Goal: Task Accomplishment & Management: Complete application form

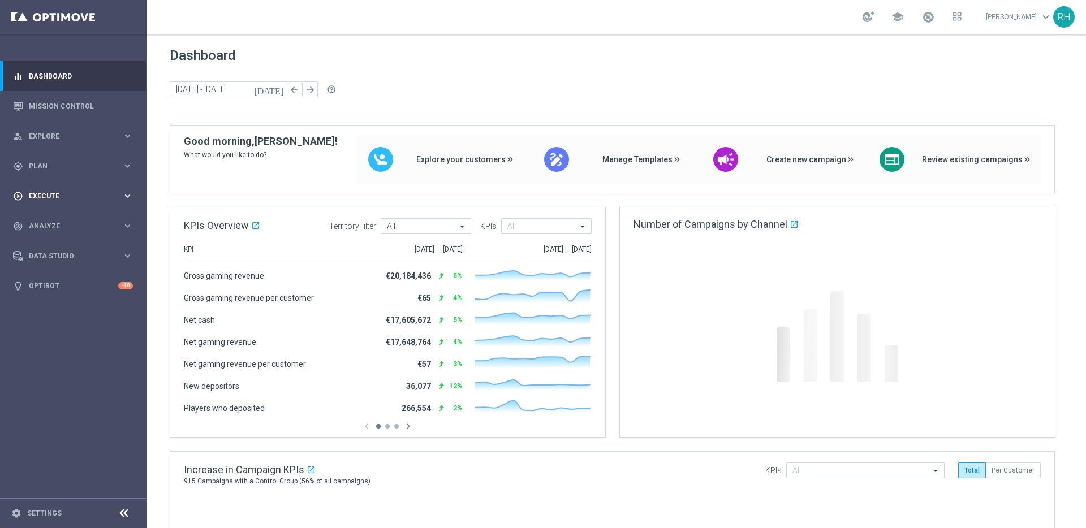
click at [91, 191] on div "play_circle_outline Execute" at bounding box center [67, 196] width 109 height 10
click at [75, 216] on link "Campaign Builder" at bounding box center [73, 219] width 88 height 9
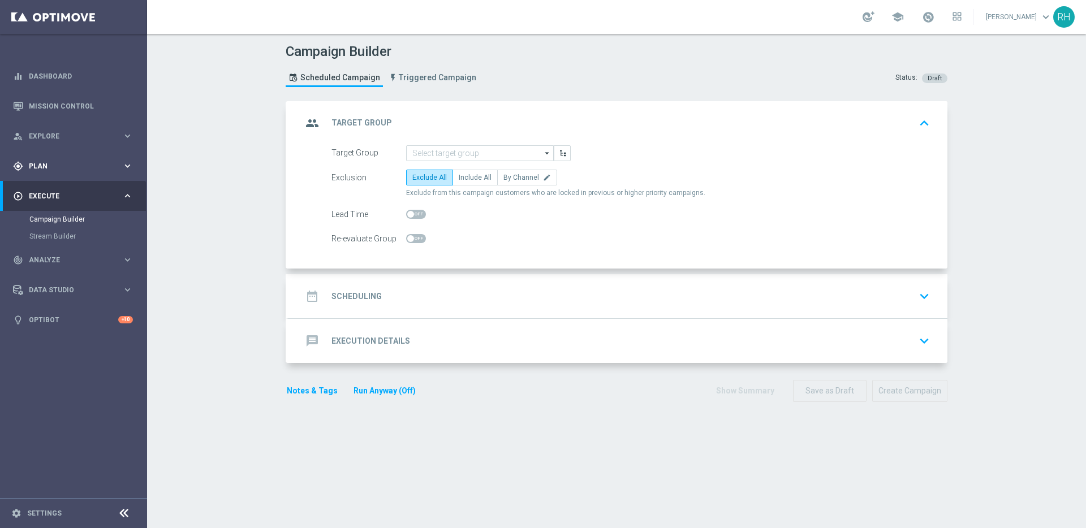
click at [78, 170] on div "gps_fixed Plan" at bounding box center [67, 166] width 109 height 10
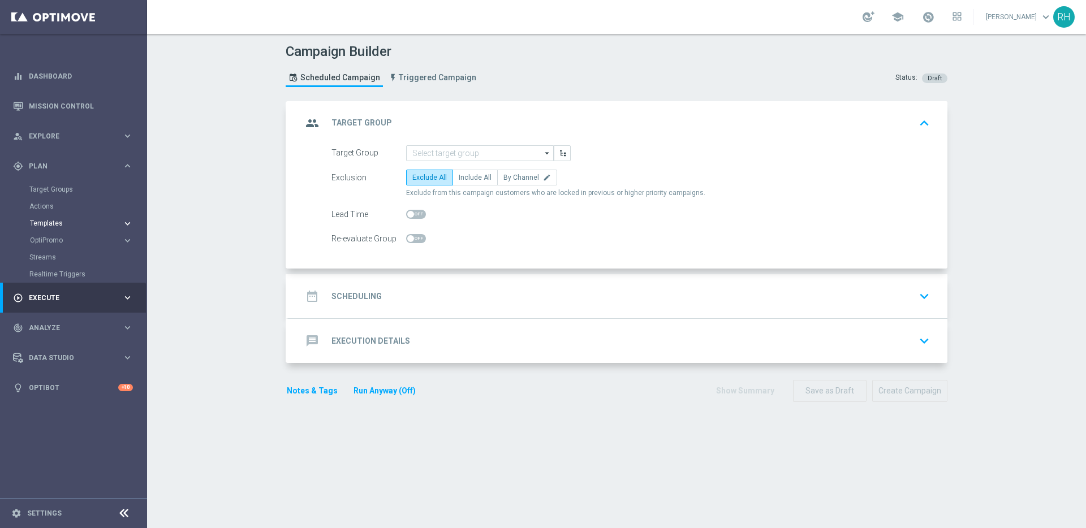
drag, startPoint x: 58, startPoint y: 214, endPoint x: 54, endPoint y: 220, distance: 6.6
click at [57, 215] on accordion "Templates keyboard_arrow_right Optimail OptiMobile In-App OptiMobile Push Embed…" at bounding box center [87, 223] width 117 height 17
click at [54, 223] on span "Templates" at bounding box center [70, 223] width 81 height 7
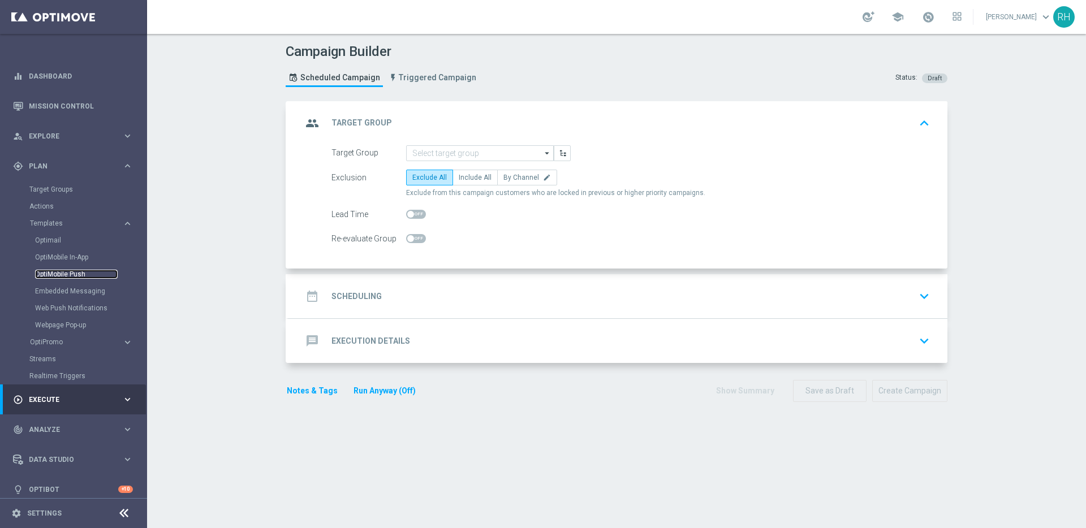
click at [59, 277] on link "OptiMobile Push" at bounding box center [76, 274] width 83 height 9
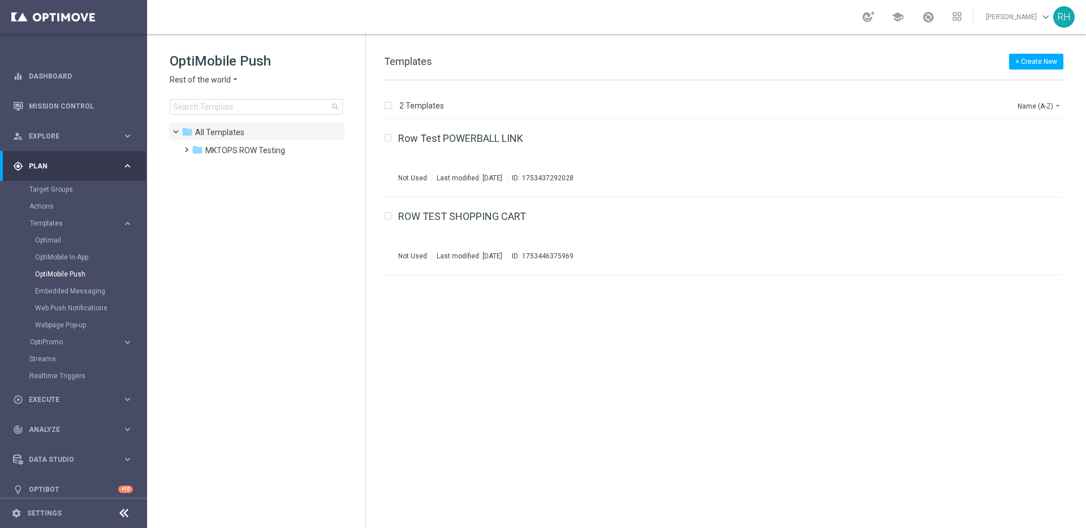
click at [195, 80] on span "Rest of the world" at bounding box center [200, 80] width 61 height 11
click at [201, 206] on div "UK" at bounding box center [212, 202] width 85 height 14
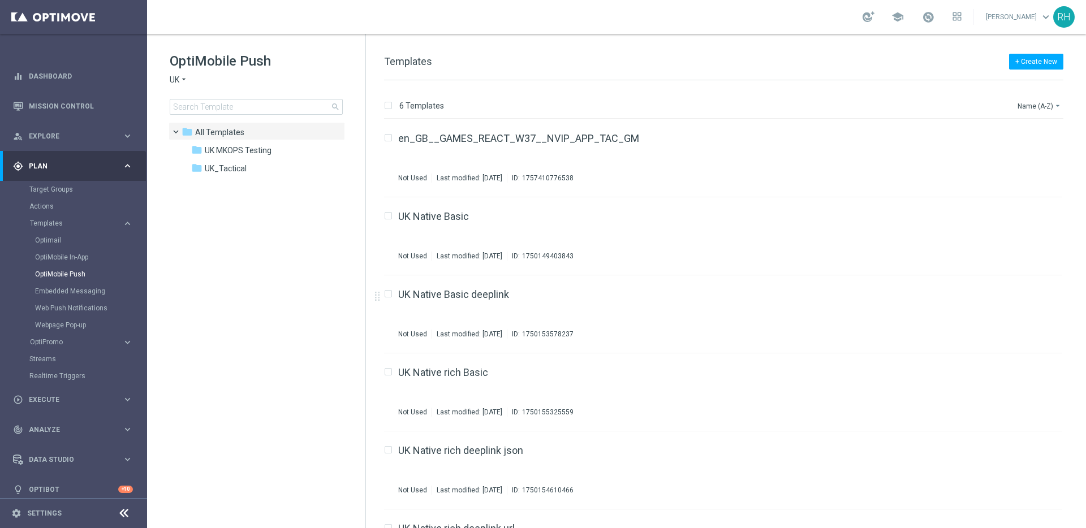
click at [320, 228] on tree-viewport "folder All Templates more_vert folder UK MKOPS Testing more_vert" at bounding box center [267, 324] width 196 height 404
click at [244, 218] on tree-viewport "folder All Templates more_vert folder UK MKOPS Testing more_vert" at bounding box center [267, 324] width 196 height 404
click at [246, 192] on tree-viewport "folder All Templates more_vert folder UK MKOPS Testing more_vert" at bounding box center [267, 324] width 196 height 404
click at [253, 166] on div "folder UK_Tactical" at bounding box center [256, 168] width 130 height 13
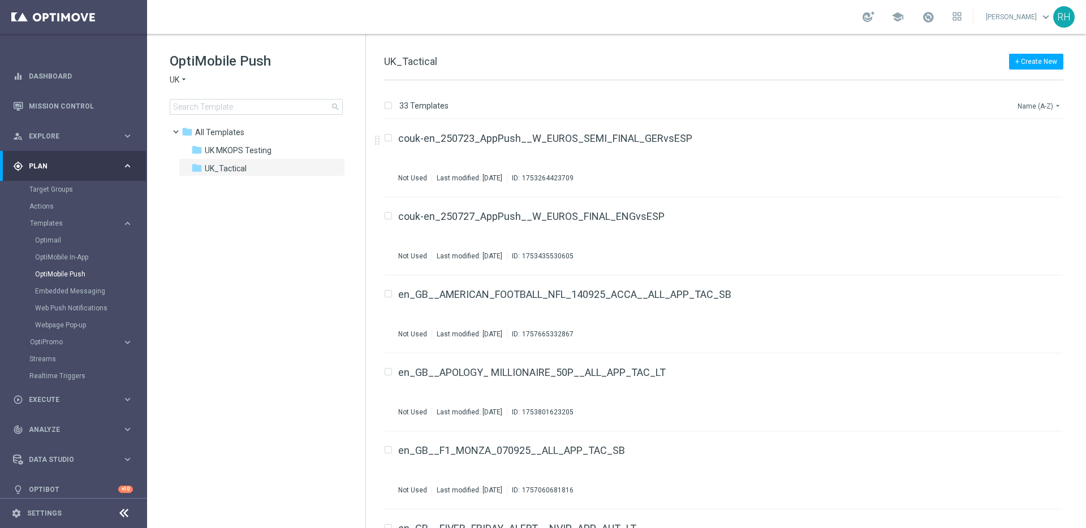
click at [1035, 111] on button "Name (A-Z) arrow_drop_down" at bounding box center [1040, 106] width 47 height 14
click at [1033, 152] on span "Date Modified (Newest)" at bounding box center [1020, 156] width 76 height 8
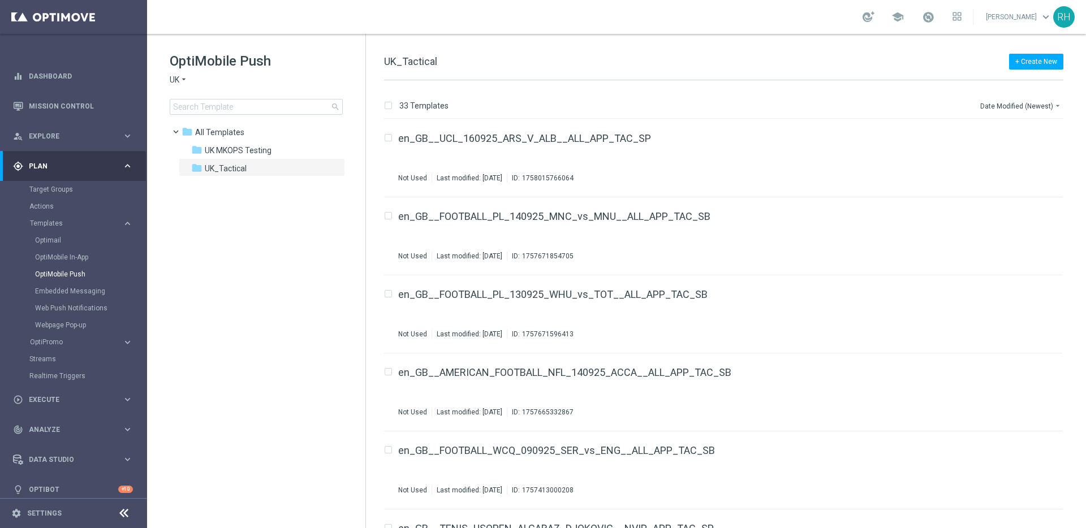
click at [849, 69] on div "+ Create New UK_Tactical" at bounding box center [723, 67] width 679 height 25
click at [847, 96] on div "33 Templates Date Modified (Newest) arrow_drop_down Drag here to set row groups…" at bounding box center [726, 304] width 720 height 448
click at [846, 92] on div "33 Templates Date Modified (Newest) arrow_drop_down Drag here to set row groups…" at bounding box center [726, 304] width 720 height 448
click at [909, 158] on div "en_GB__UCL_160925_ARS_V_ALB__ALL_APP_TAC_SP In use Last modified: Tuesday, Sept…" at bounding box center [706, 158] width 617 height 49
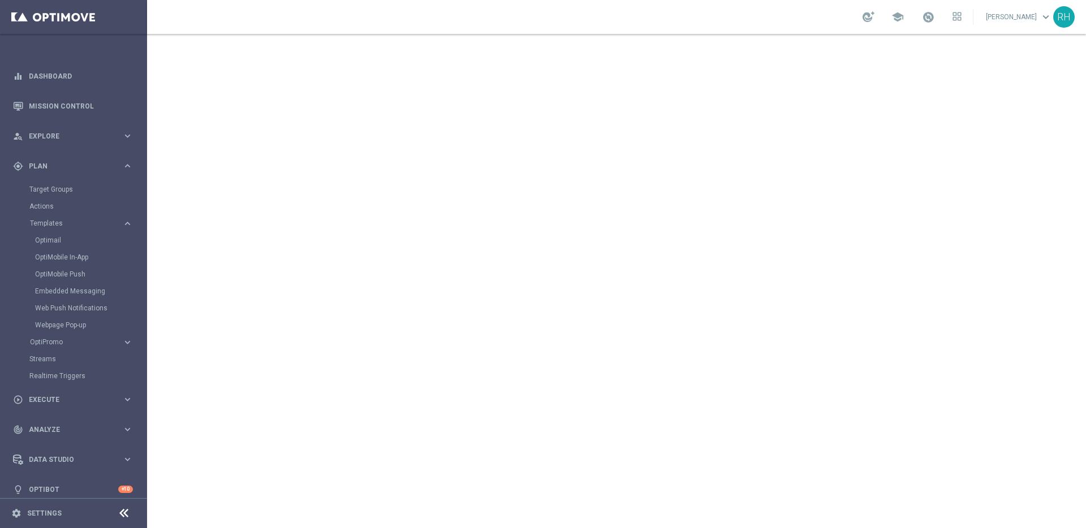
click at [505, 10] on div "school Ricky Hubbard keyboard_arrow_down RH" at bounding box center [616, 17] width 939 height 34
click at [57, 401] on span "Execute" at bounding box center [75, 400] width 93 height 7
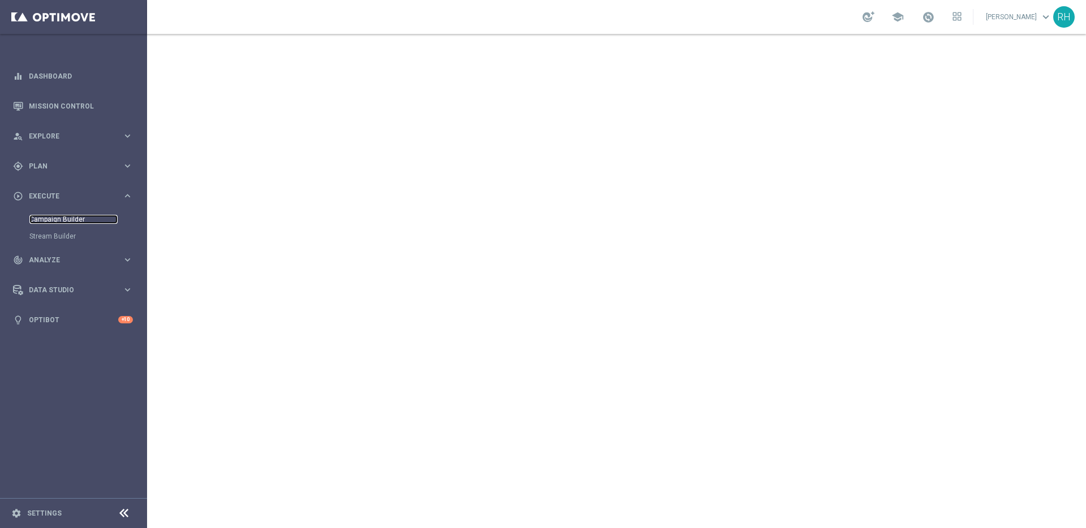
click at [74, 223] on link "Campaign Builder" at bounding box center [73, 219] width 88 height 9
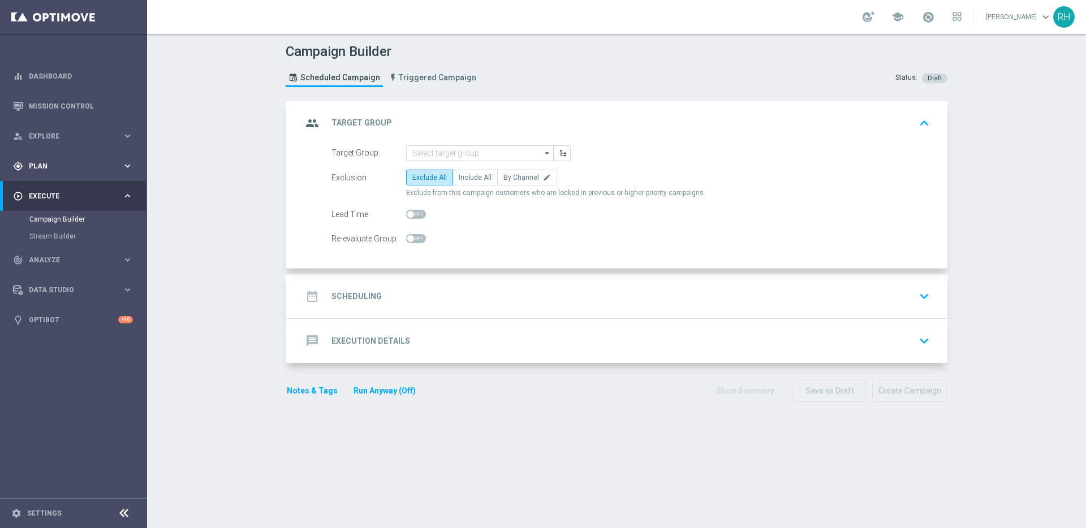
click at [78, 175] on div "gps_fixed Plan keyboard_arrow_right" at bounding box center [73, 166] width 146 height 30
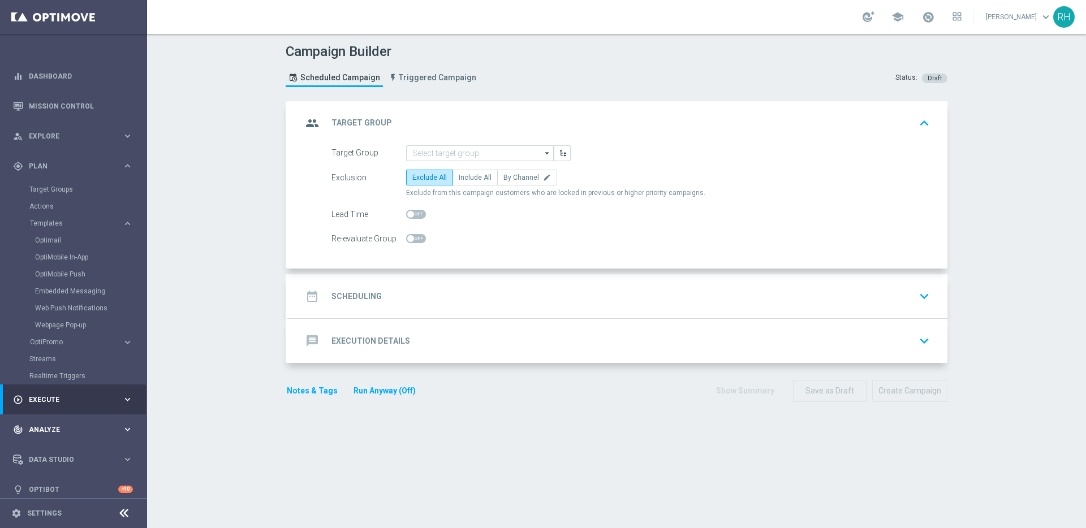
click at [65, 431] on span "Analyze" at bounding box center [75, 430] width 93 height 7
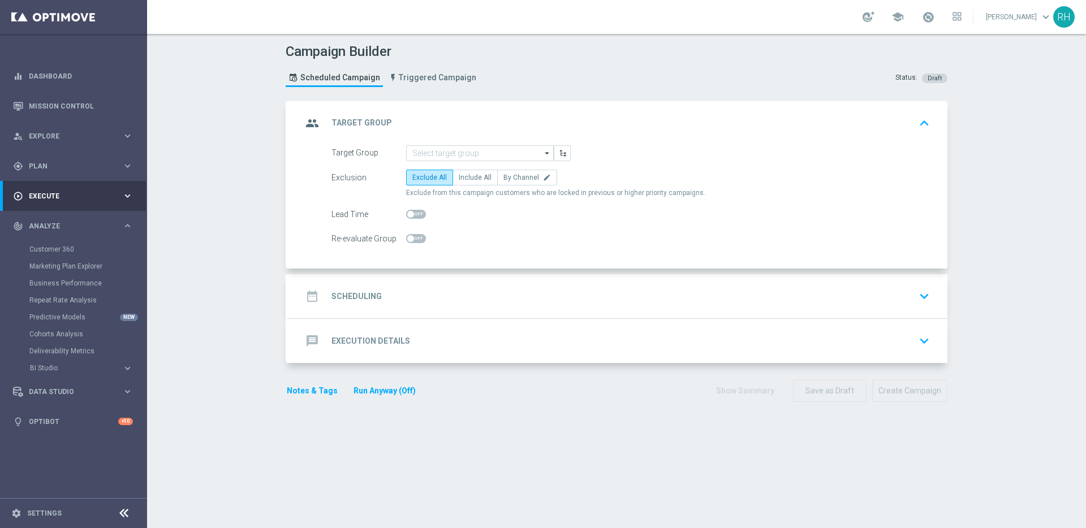
click at [60, 202] on div "play_circle_outline Execute keyboard_arrow_right" at bounding box center [73, 196] width 146 height 30
click at [61, 215] on link "Campaign Builder" at bounding box center [73, 219] width 88 height 9
click at [462, 180] on span "Include All" at bounding box center [475, 178] width 33 height 8
click at [462, 180] on input "Include All" at bounding box center [462, 179] width 7 height 7
radio input "true"
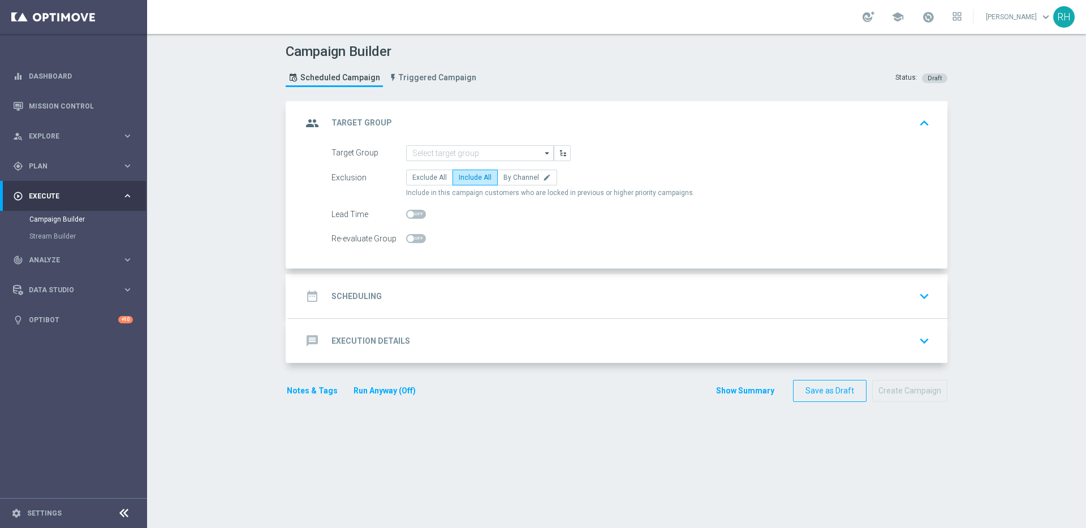
click at [437, 311] on div "date_range Scheduling keyboard_arrow_down" at bounding box center [618, 296] width 659 height 44
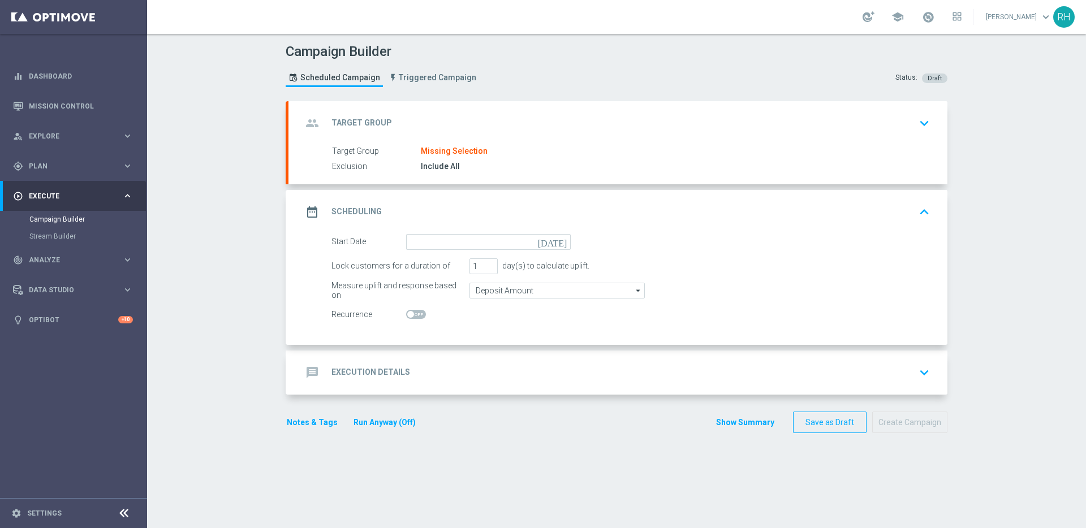
click at [556, 240] on icon "today" at bounding box center [554, 240] width 33 height 12
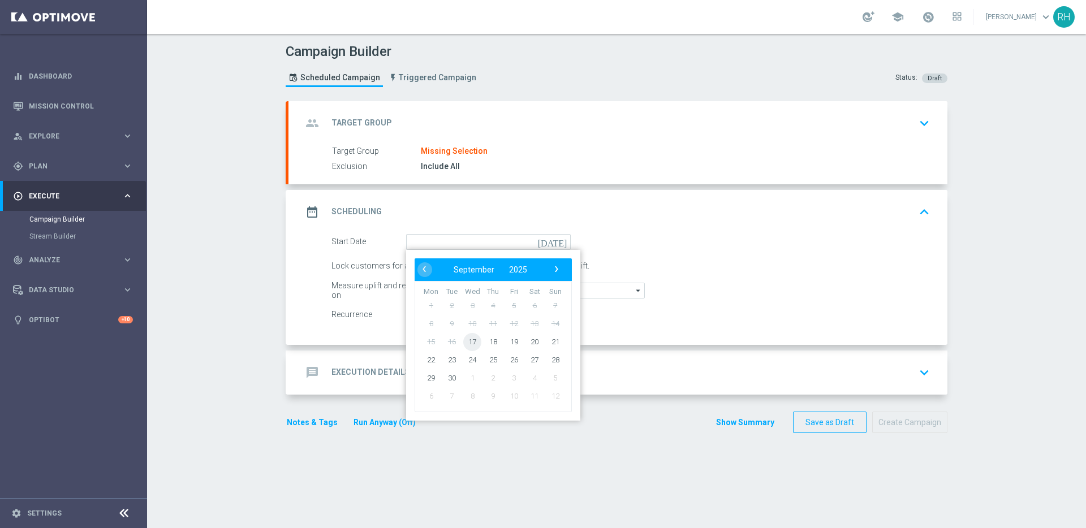
click at [472, 348] on span "17" at bounding box center [472, 342] width 18 height 18
type input "17 Sep 2025"
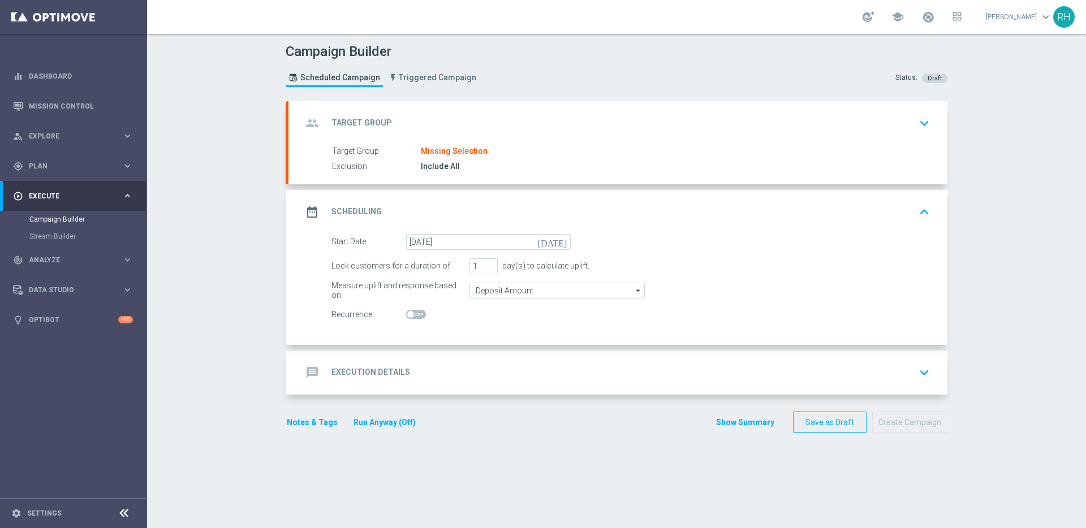
click at [460, 379] on div "message Execution Details keyboard_arrow_down" at bounding box center [618, 372] width 632 height 21
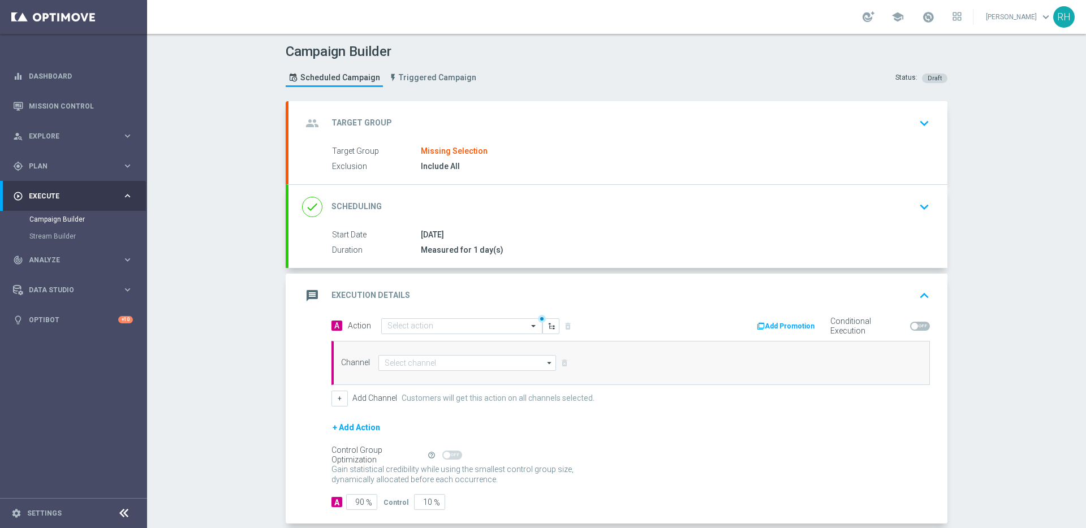
click at [471, 153] on div "Missing Selection" at bounding box center [454, 152] width 67 height 10
click at [485, 123] on div "group Target Group keyboard_arrow_down" at bounding box center [618, 123] width 632 height 21
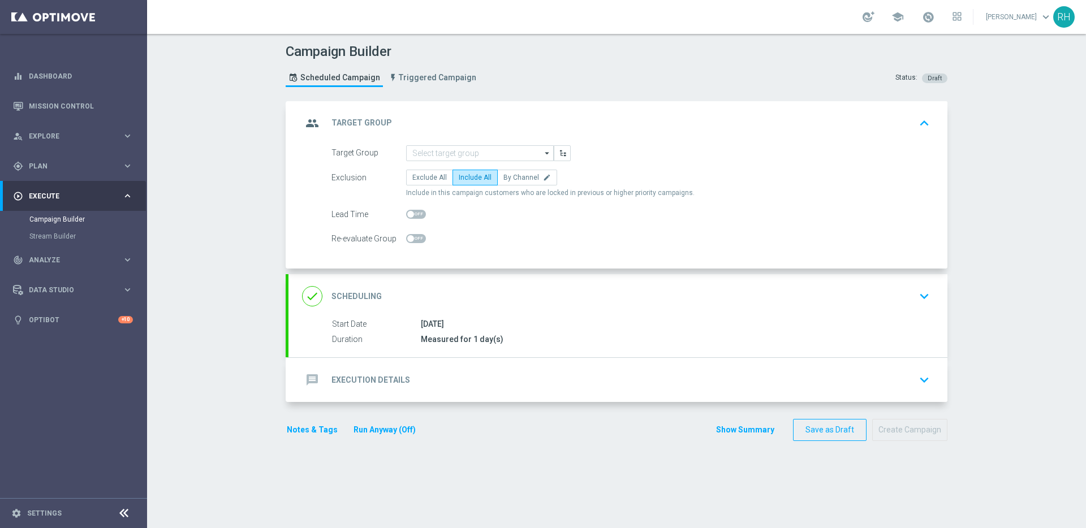
click at [463, 164] on form "Target Group arrow_drop_down Drag here to set row groups Drag here to set colum…" at bounding box center [631, 196] width 599 height 102
click at [466, 156] on input at bounding box center [480, 153] width 148 height 16
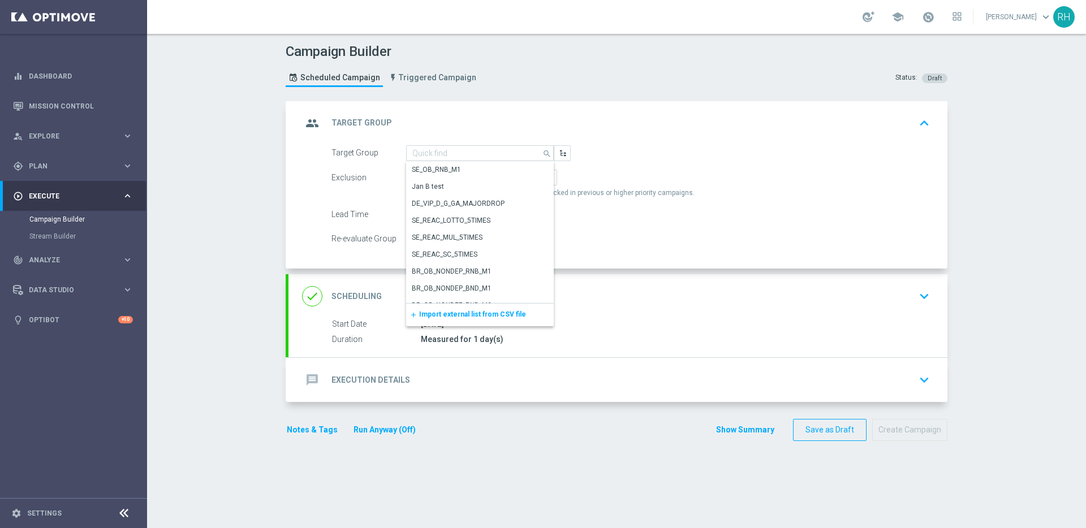
click at [440, 312] on span "Import external list from CSV file" at bounding box center [472, 315] width 107 height 8
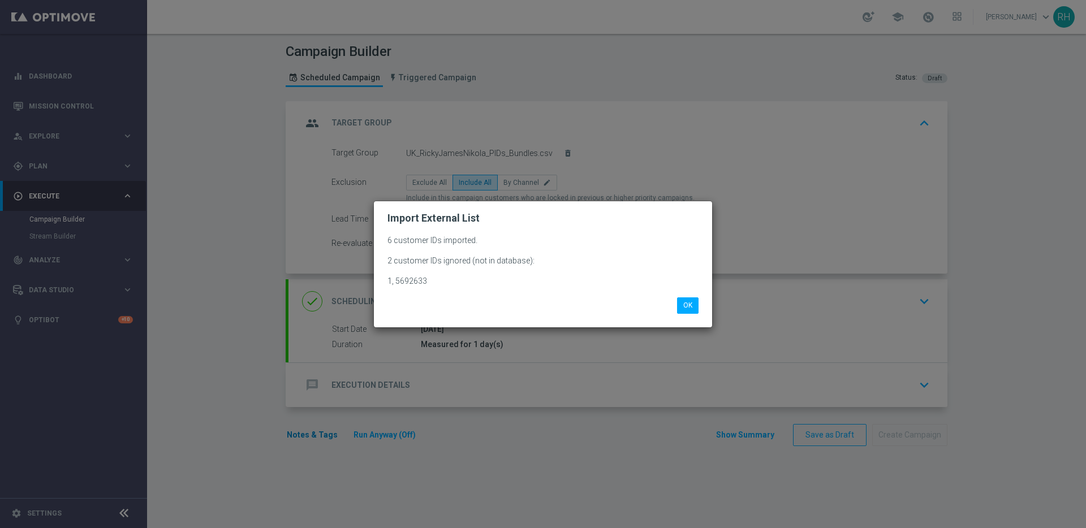
click at [319, 431] on modal-container "Import External List 6 customer IDs imported. 2 customer IDs ignored (not in da…" at bounding box center [543, 264] width 1086 height 528
click at [685, 296] on div "OK" at bounding box center [543, 301] width 328 height 24
click at [685, 304] on button "OK" at bounding box center [687, 306] width 21 height 16
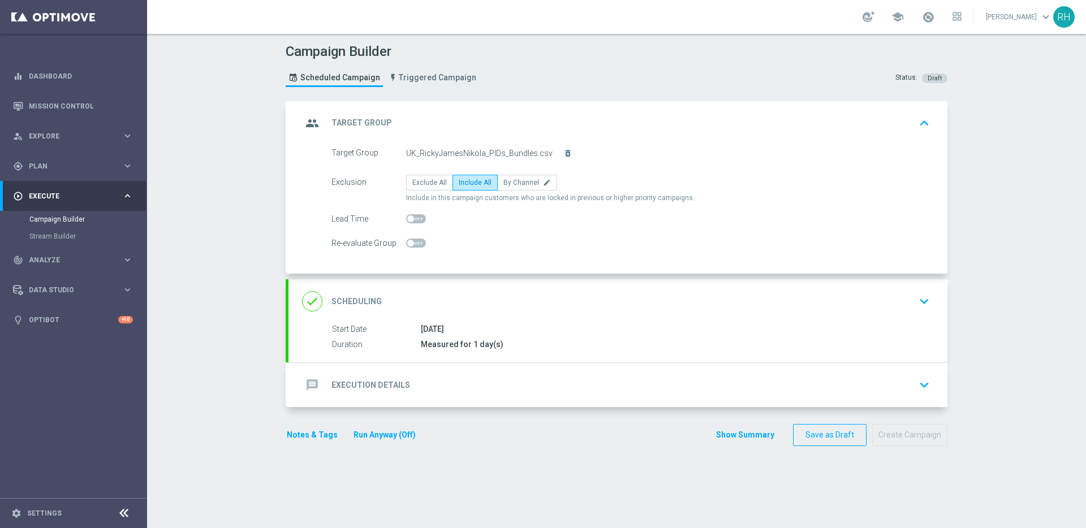
click at [307, 438] on button "Notes & Tags" at bounding box center [312, 435] width 53 height 14
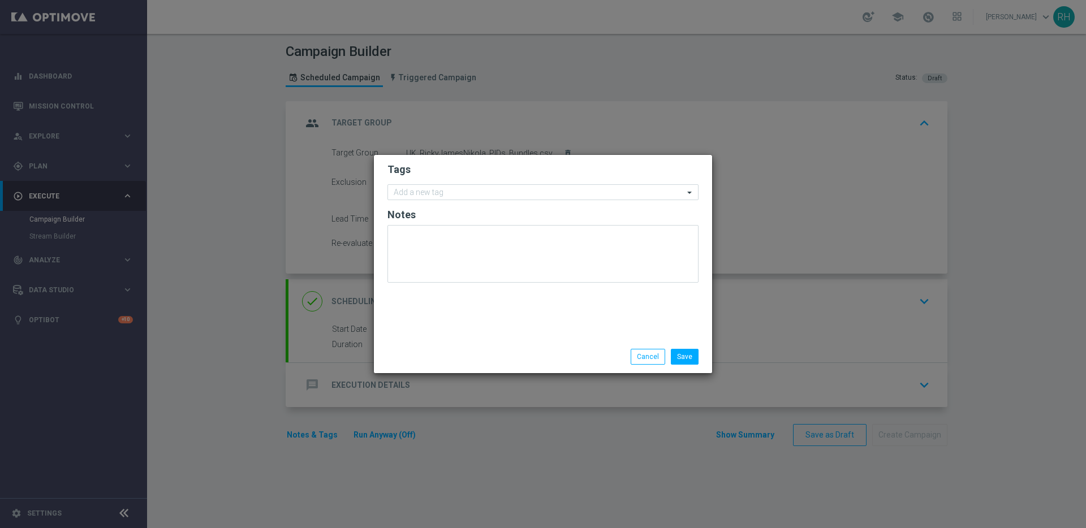
click at [501, 203] on form "Tags Add a new tag Notes" at bounding box center [543, 225] width 311 height 131
click at [502, 177] on form "Tags Add a new tag Notes" at bounding box center [543, 225] width 311 height 131
click at [516, 200] on form "Tags Add a new tag Notes" at bounding box center [543, 225] width 311 height 131
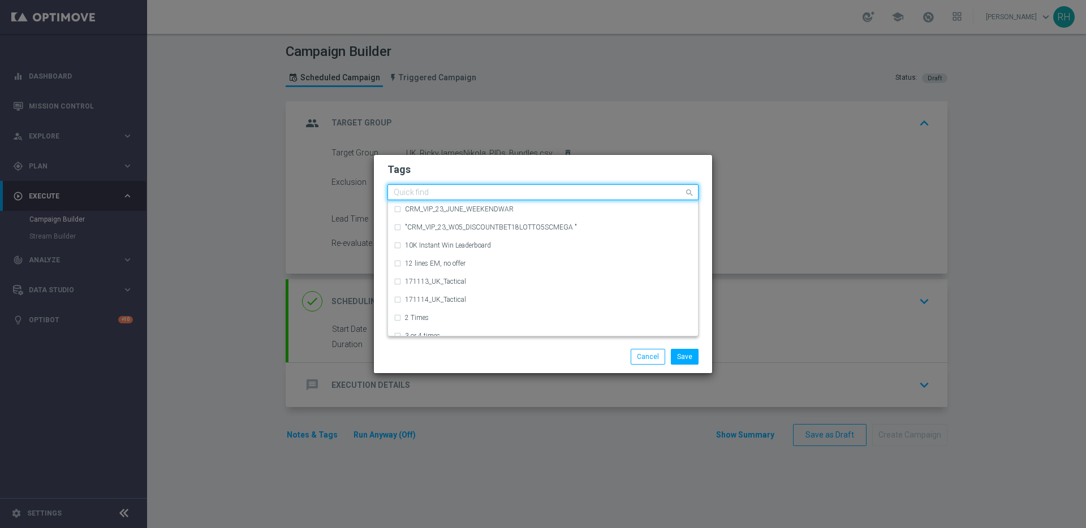
click at [518, 196] on input "text" at bounding box center [539, 193] width 290 height 10
type input "UK_T"
click at [492, 339] on div "Tags Quick find UK_T 171113_UK_Tactical 171114_UK_Tactical UK_T UK_Tac UK_TAc U…" at bounding box center [543, 248] width 338 height 186
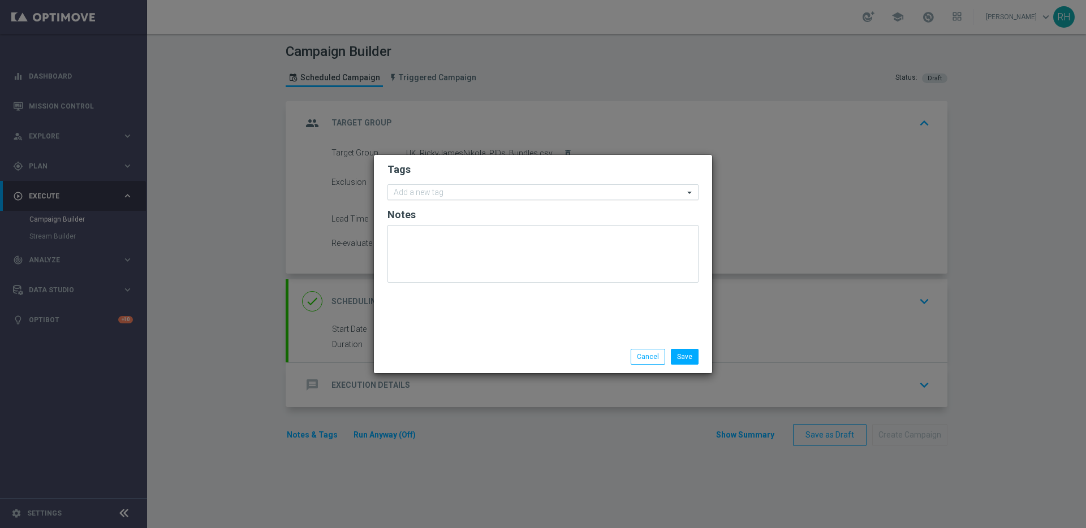
click at [529, 189] on input "text" at bounding box center [539, 193] width 290 height 10
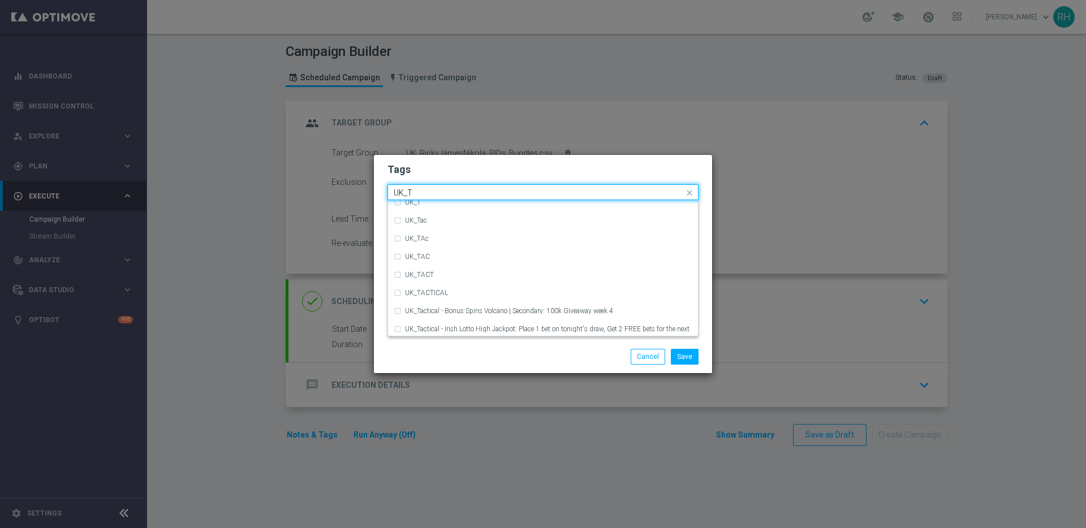
scroll to position [71, 0]
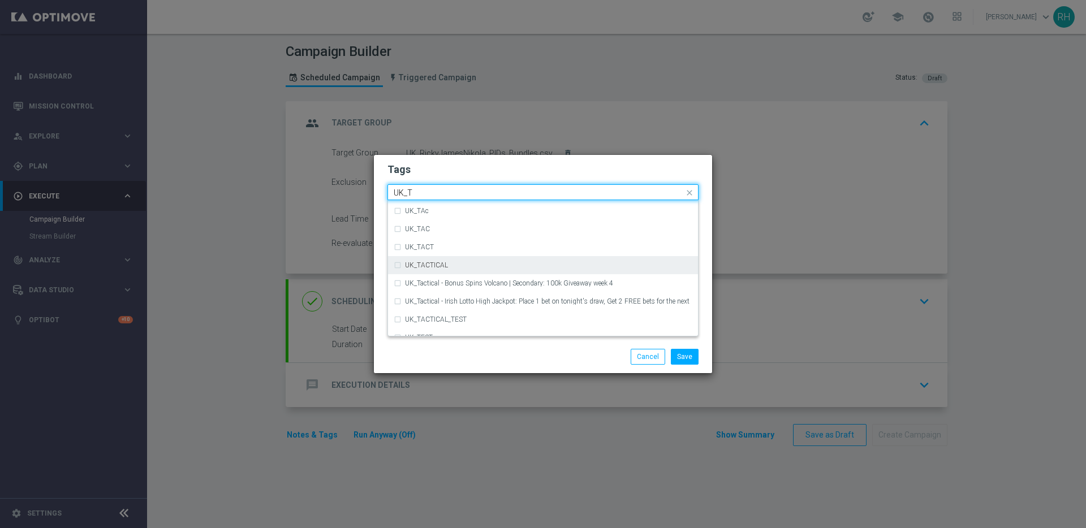
click at [503, 256] on div "UK_TACTICAL" at bounding box center [543, 265] width 299 height 18
type input "UK_T"
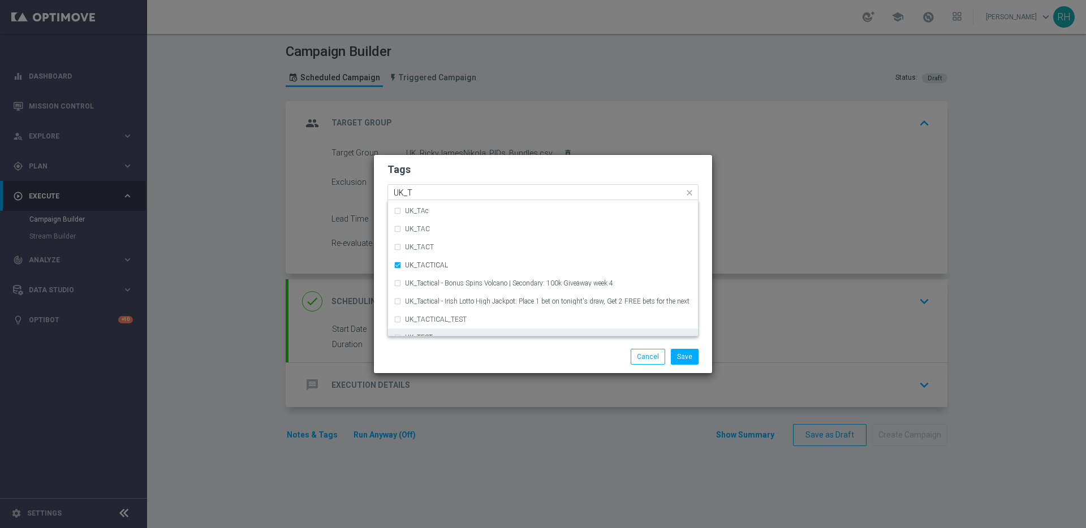
click at [514, 349] on div "Save Cancel" at bounding box center [597, 357] width 219 height 16
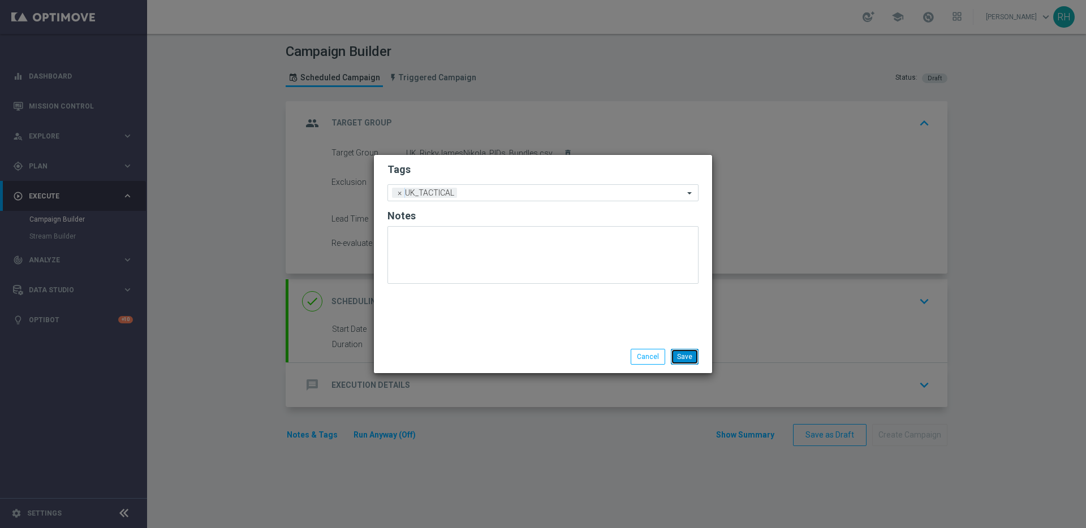
click at [694, 350] on button "Save" at bounding box center [685, 357] width 28 height 16
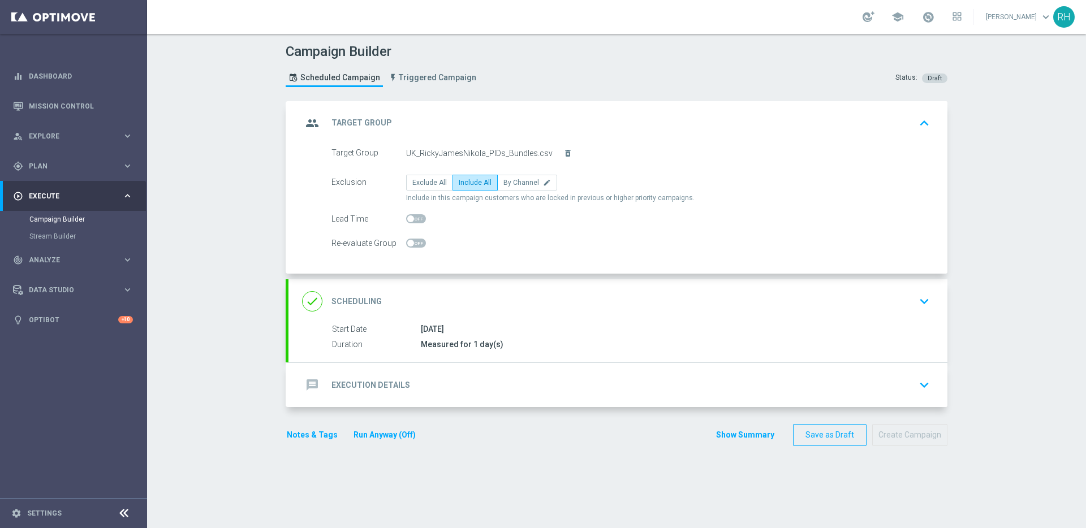
click at [636, 373] on div "message Execution Details keyboard_arrow_down" at bounding box center [618, 385] width 659 height 44
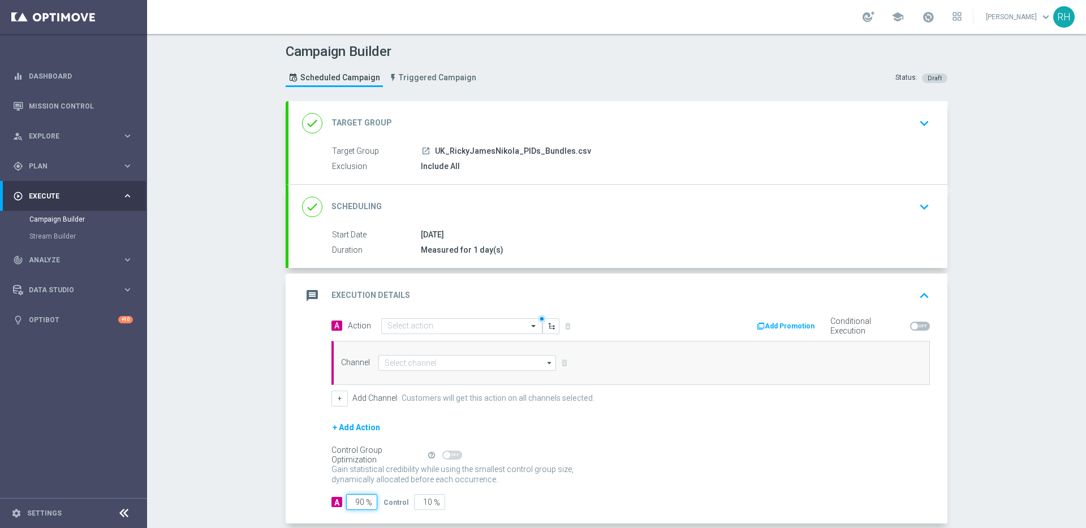
click at [356, 504] on input "90" at bounding box center [361, 502] width 31 height 16
type input "1"
type input "99"
type input "10"
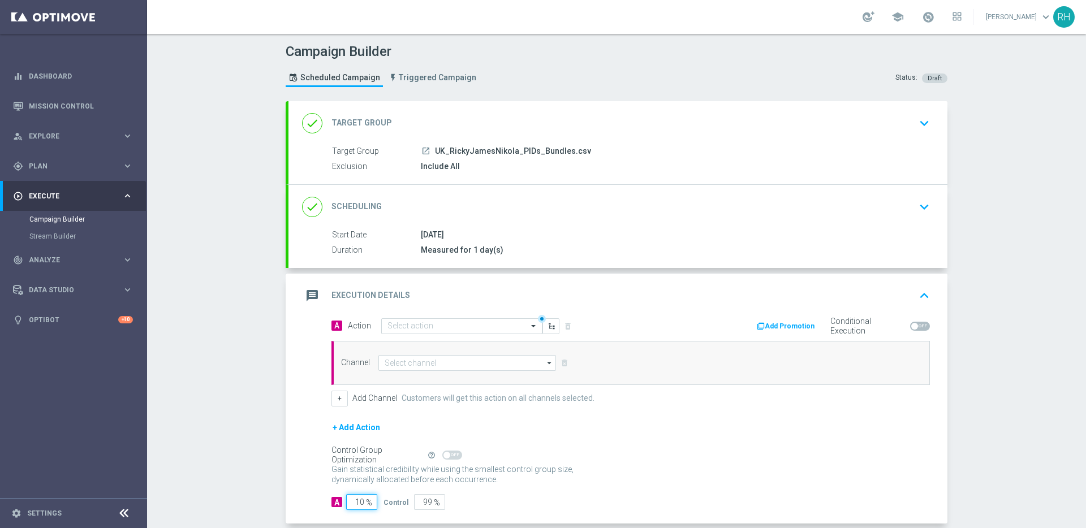
type input "90"
type input "100"
type input "0"
type input "100"
click at [575, 444] on div "+ Add Action" at bounding box center [631, 435] width 599 height 28
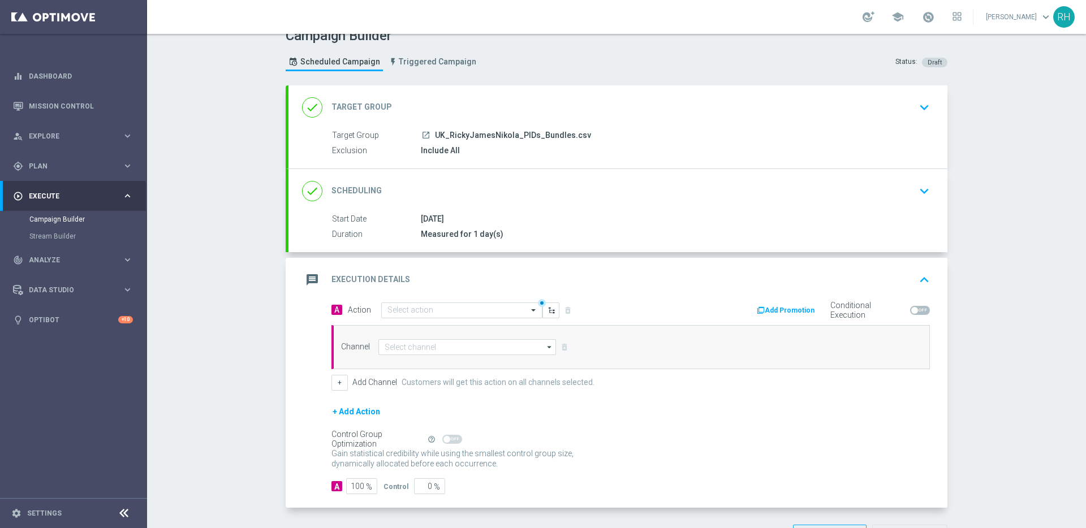
scroll to position [57, 0]
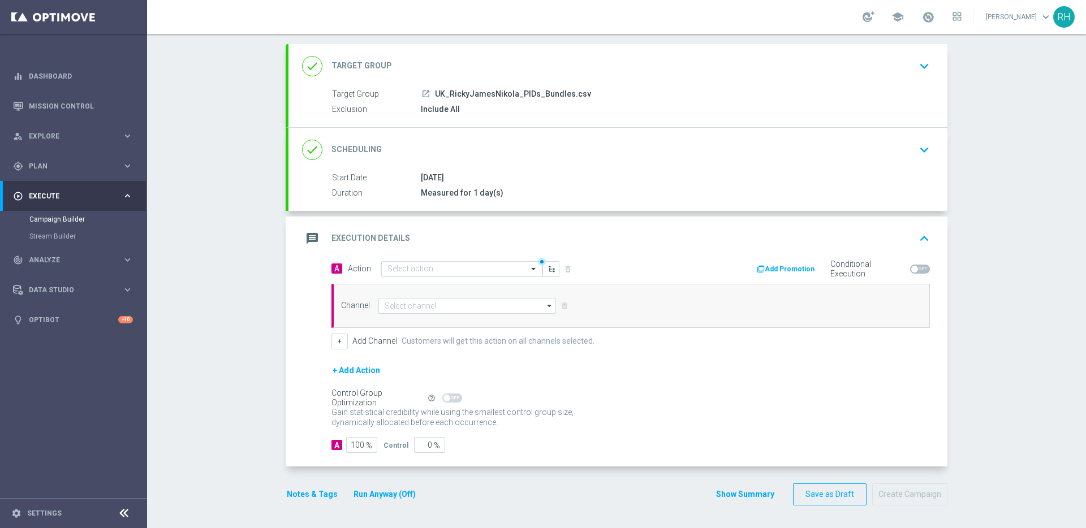
click at [576, 448] on div "A 100 % Control 0 %" at bounding box center [631, 445] width 599 height 16
click at [313, 494] on button "Notes & Tags" at bounding box center [312, 495] width 53 height 14
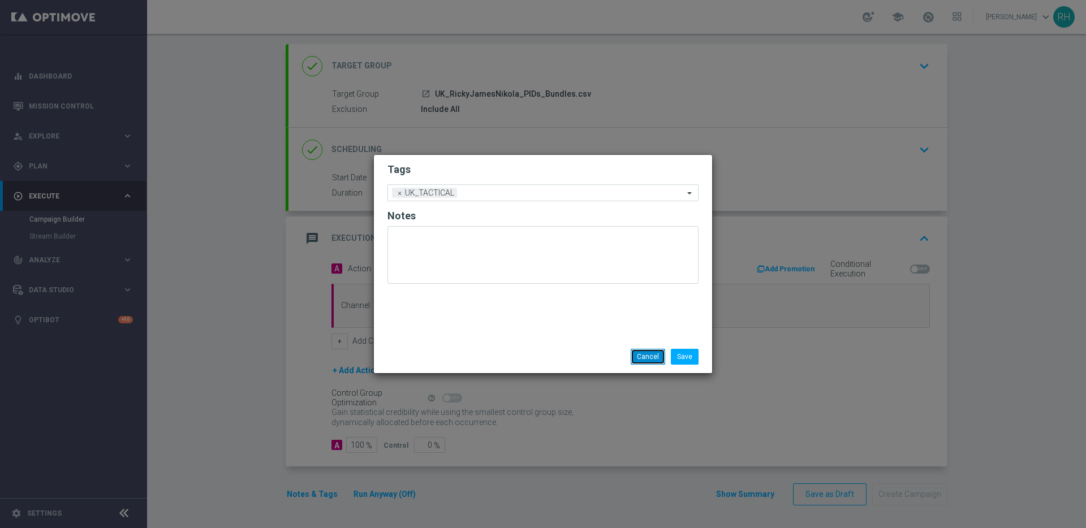
click at [657, 354] on button "Cancel" at bounding box center [648, 357] width 35 height 16
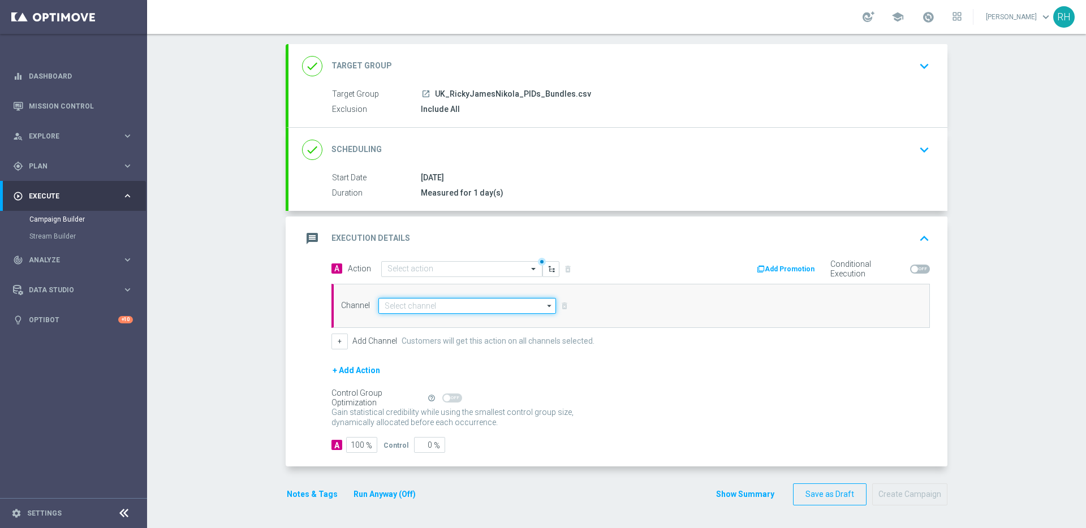
click at [492, 304] on input at bounding box center [467, 306] width 178 height 16
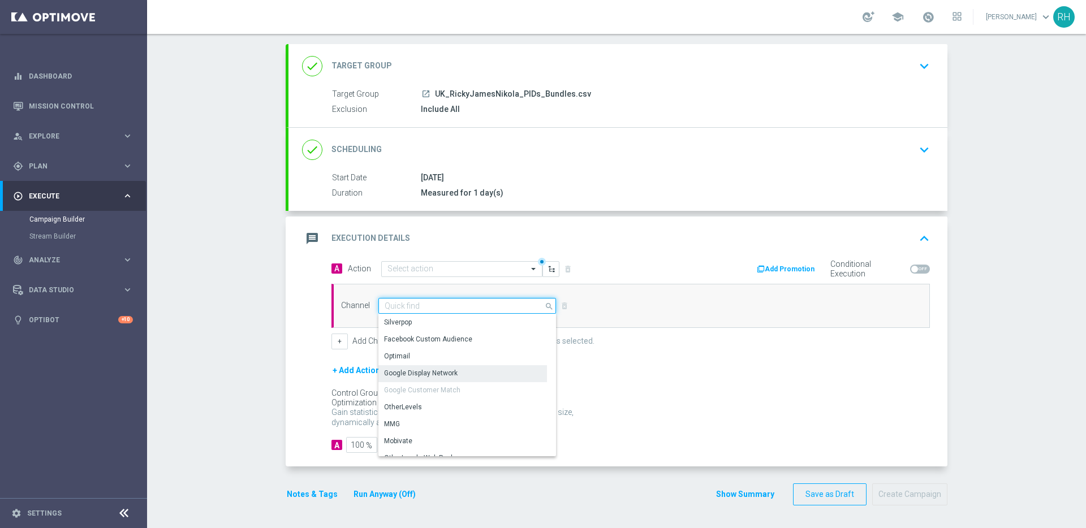
scroll to position [279, 0]
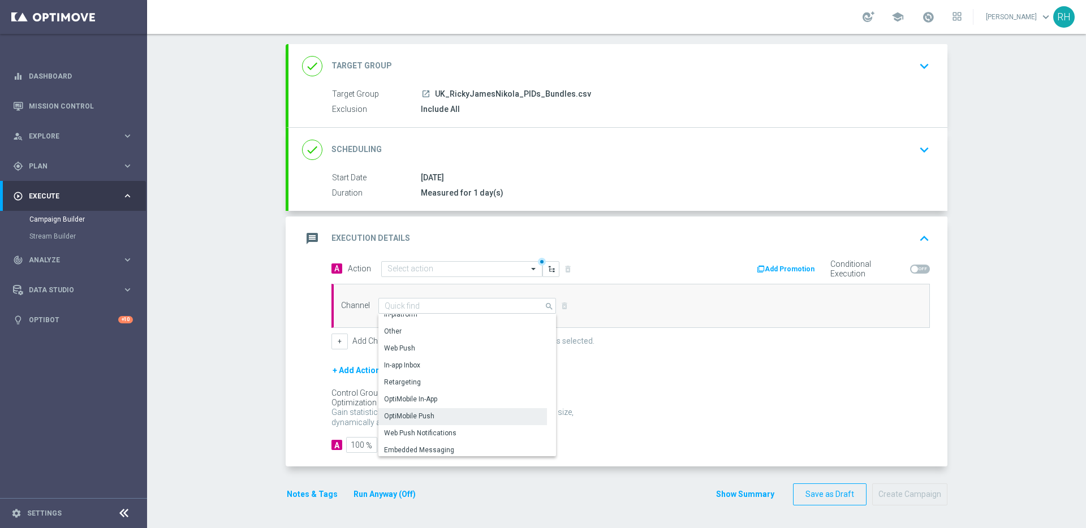
click at [467, 418] on div "OptiMobile Push" at bounding box center [462, 416] width 169 height 16
type input "OptiMobile Push"
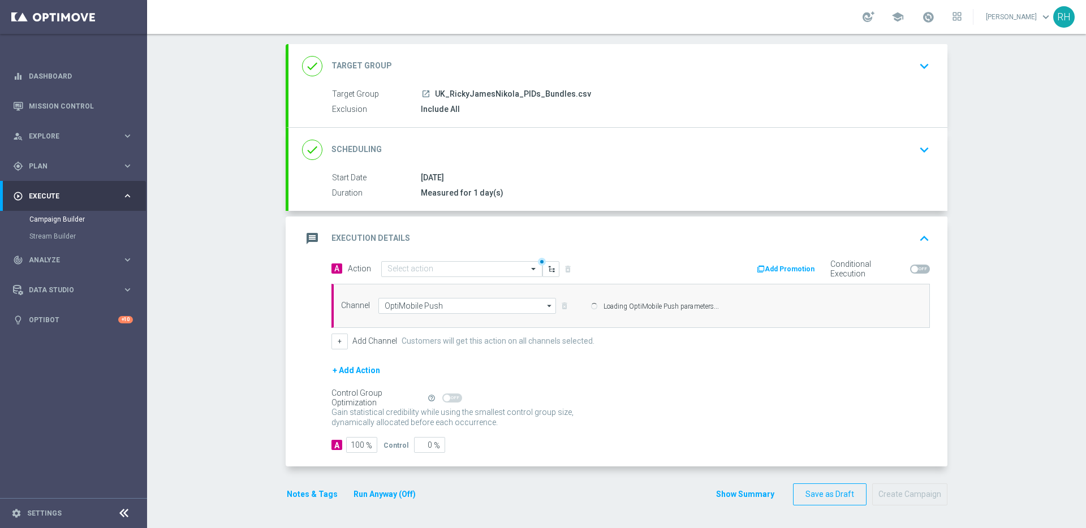
click at [580, 421] on p "Gain higher response rates by matching the most effective action with each cust…" at bounding box center [459, 422] width 255 height 31
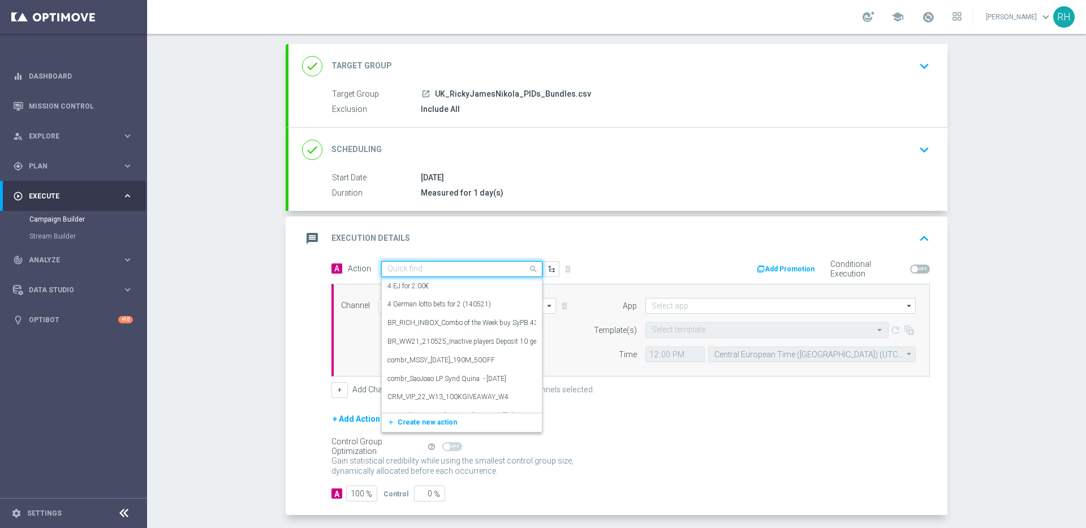
click at [460, 265] on input "text" at bounding box center [451, 270] width 126 height 10
type input "ricky"
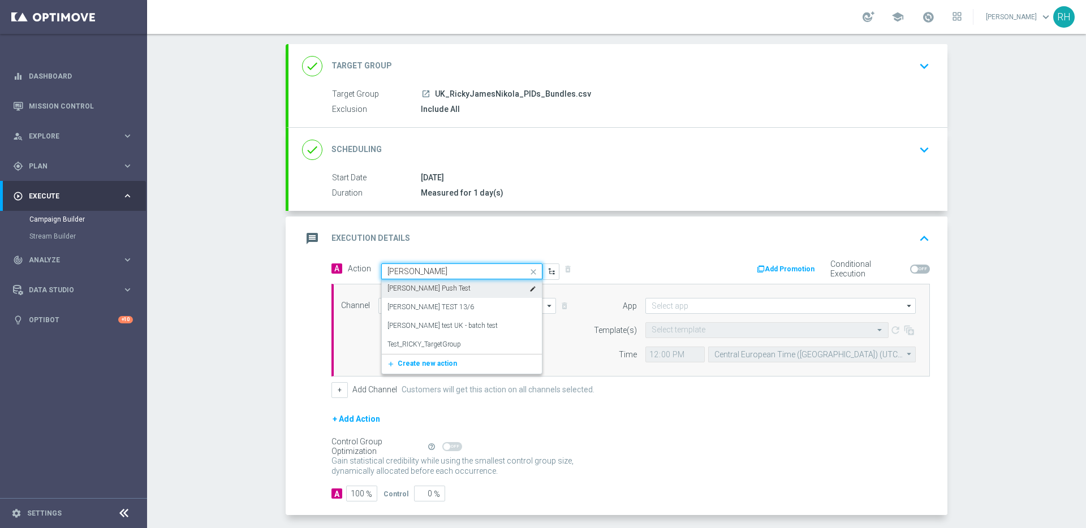
click at [463, 285] on label "Ricky OptiMobile Push Test" at bounding box center [429, 289] width 83 height 10
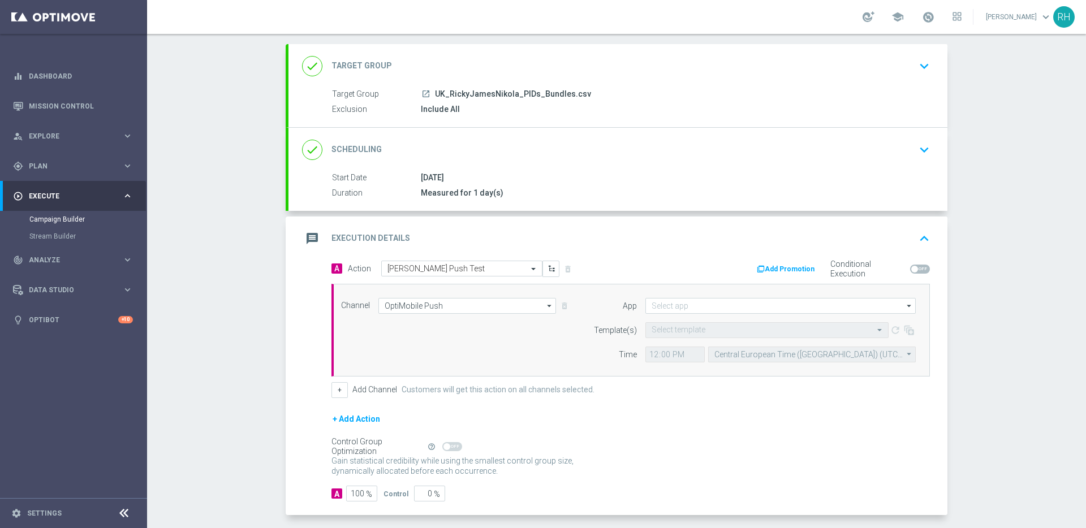
click at [628, 431] on div "+ Add Action" at bounding box center [631, 426] width 599 height 28
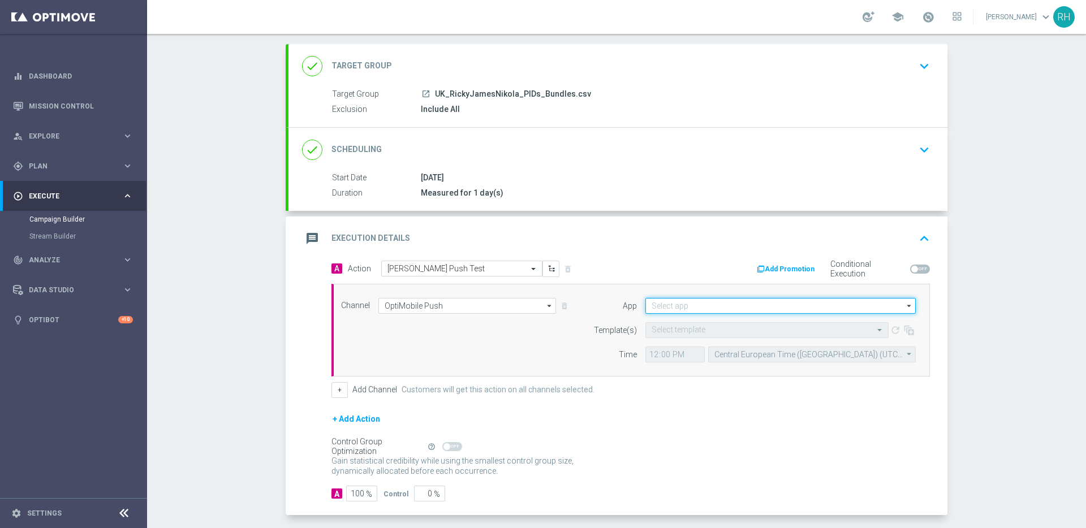
click at [714, 304] on input at bounding box center [780, 306] width 270 height 16
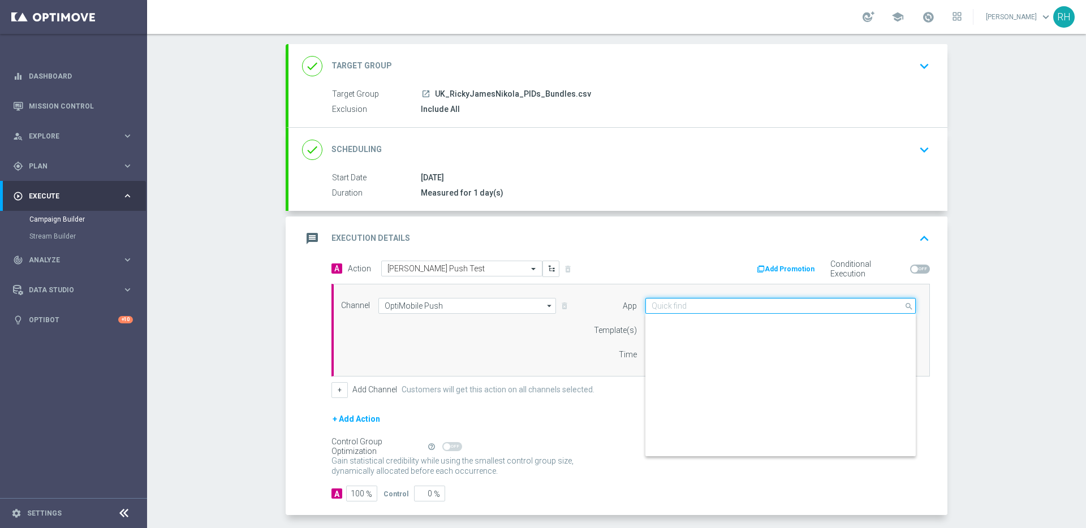
scroll to position [469, 0]
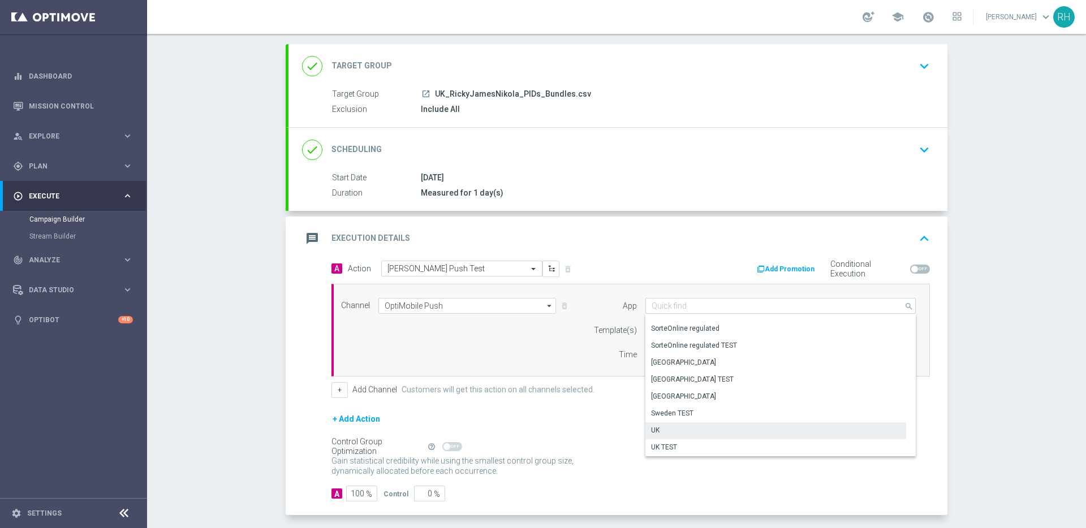
click at [694, 424] on div "UK" at bounding box center [775, 431] width 261 height 16
type input "UK"
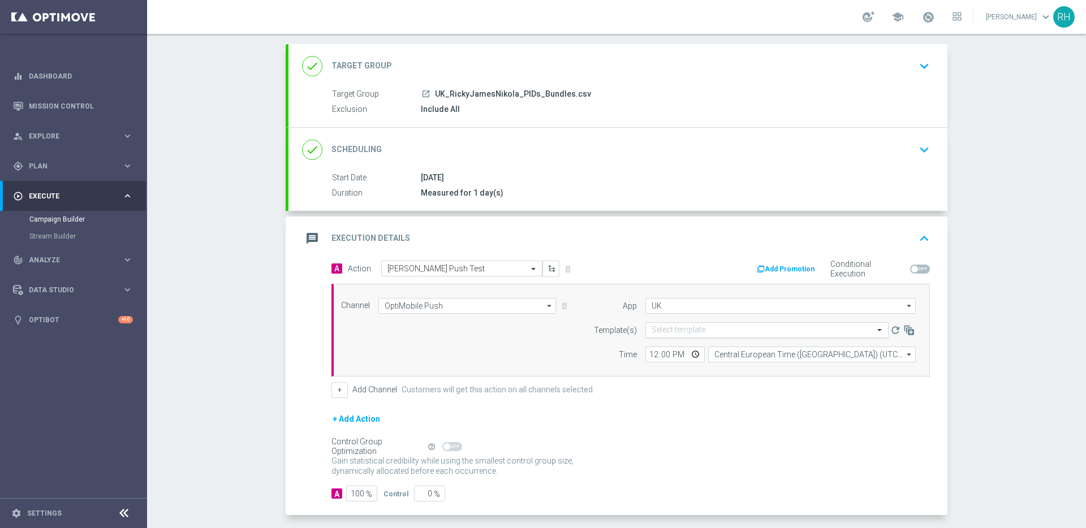
click at [718, 333] on input "text" at bounding box center [756, 331] width 208 height 10
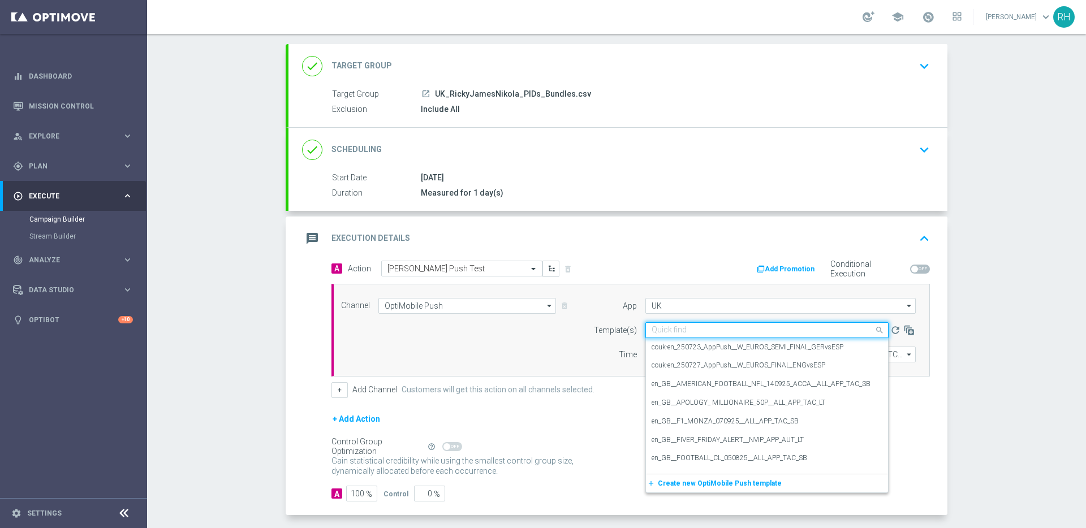
click at [718, 333] on input "text" at bounding box center [756, 331] width 208 height 10
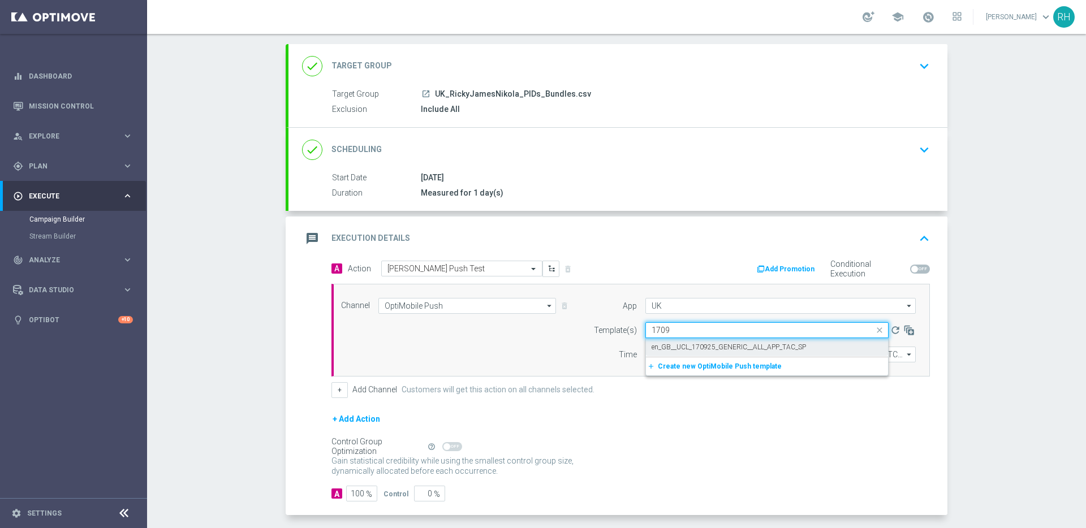
click at [718, 346] on label "en_GB__UCL_170925_GENERIC__ALL_APP_TAC_SP" at bounding box center [729, 348] width 154 height 10
type input "1709"
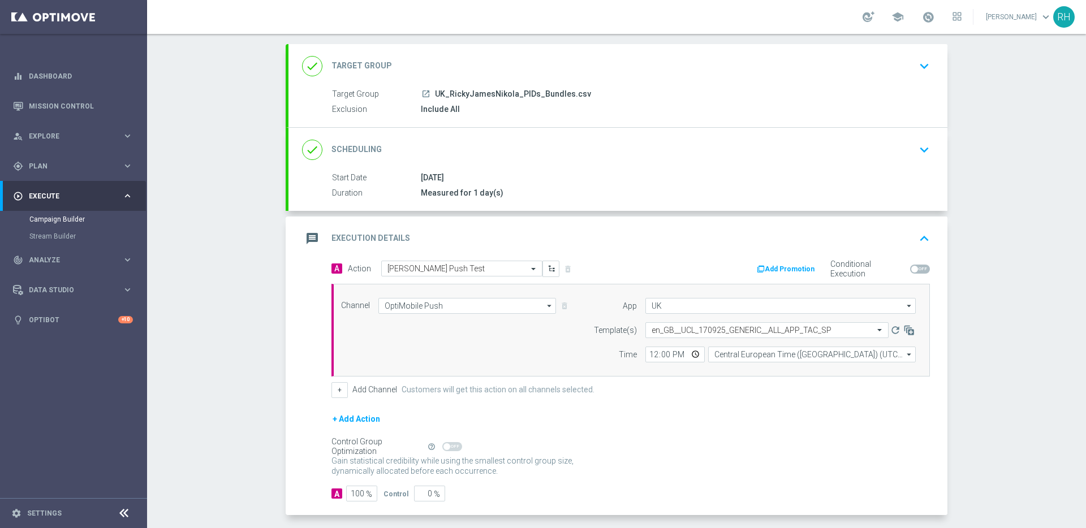
click at [733, 395] on div "+ Add Channel Customers will get this action on all channels selected." at bounding box center [631, 390] width 599 height 16
click at [653, 355] on input "12:00" at bounding box center [674, 355] width 59 height 16
click at [660, 357] on input "23:00" at bounding box center [674, 355] width 59 height 16
type input "23:02"
click at [678, 423] on div "+ Add Action" at bounding box center [631, 426] width 599 height 28
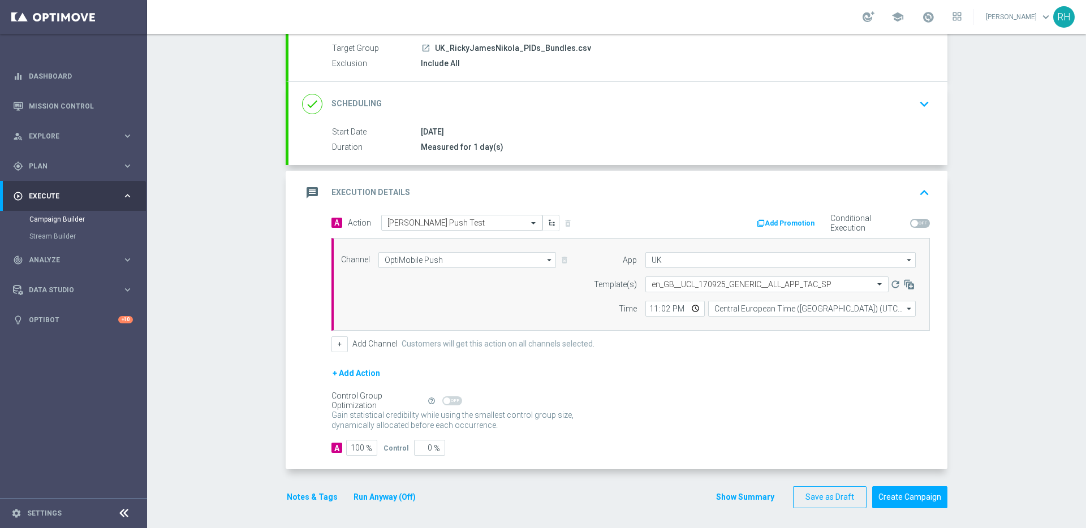
scroll to position [106, 0]
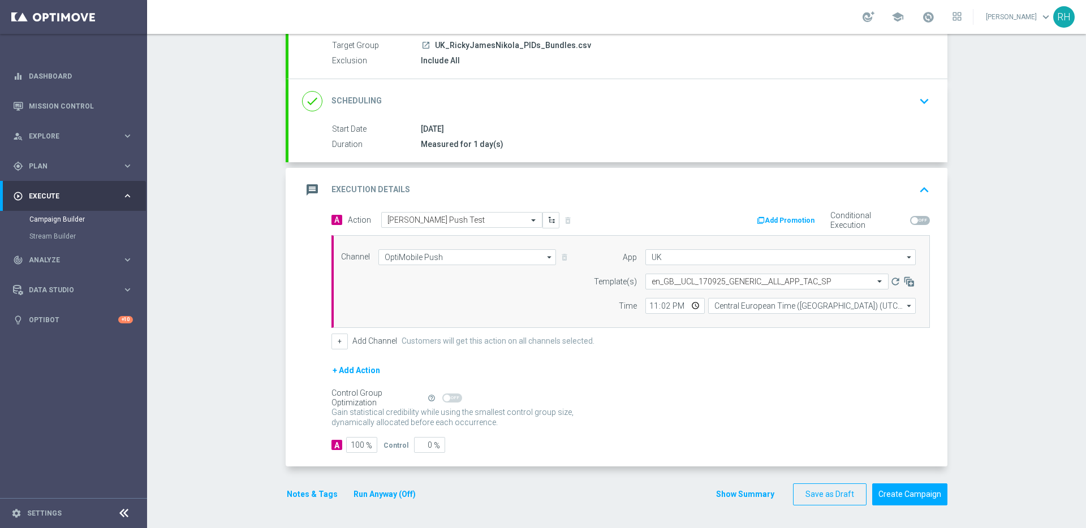
click at [313, 489] on button "Notes & Tags" at bounding box center [312, 495] width 53 height 14
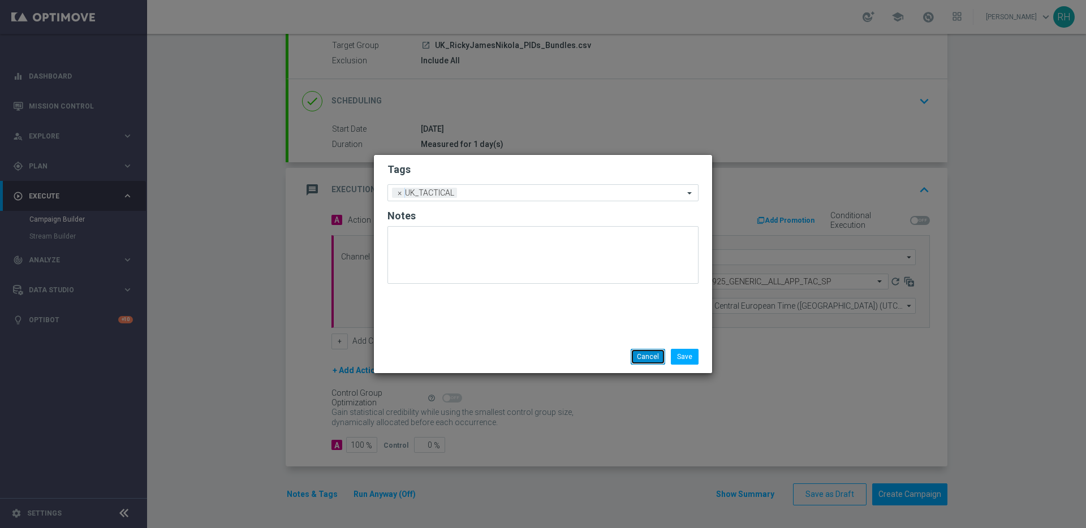
click at [653, 357] on button "Cancel" at bounding box center [648, 357] width 35 height 16
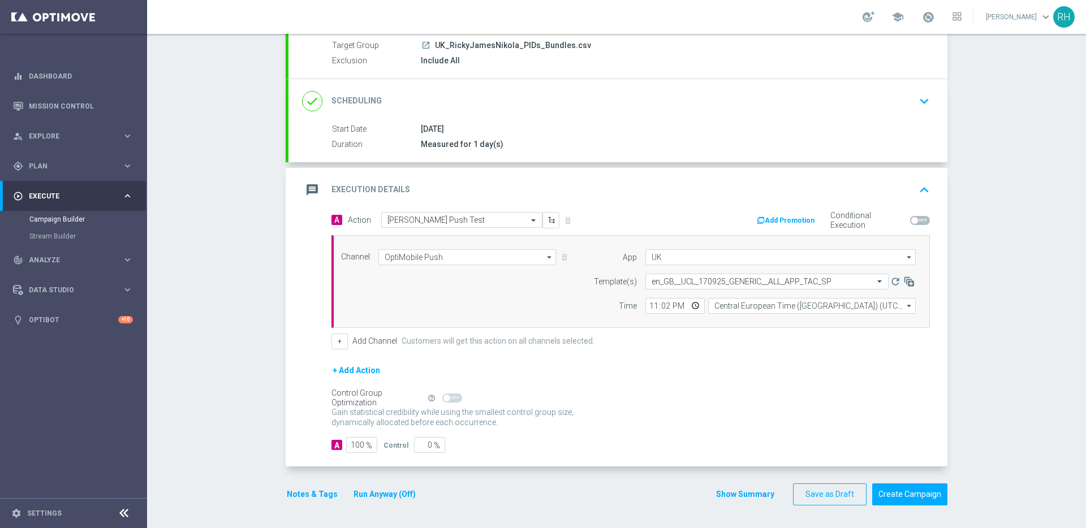
click at [740, 425] on div "Gain statistical credibility while using the smallest control group size, dynam…" at bounding box center [631, 417] width 599 height 27
click at [884, 493] on button "Create Campaign" at bounding box center [909, 495] width 75 height 22
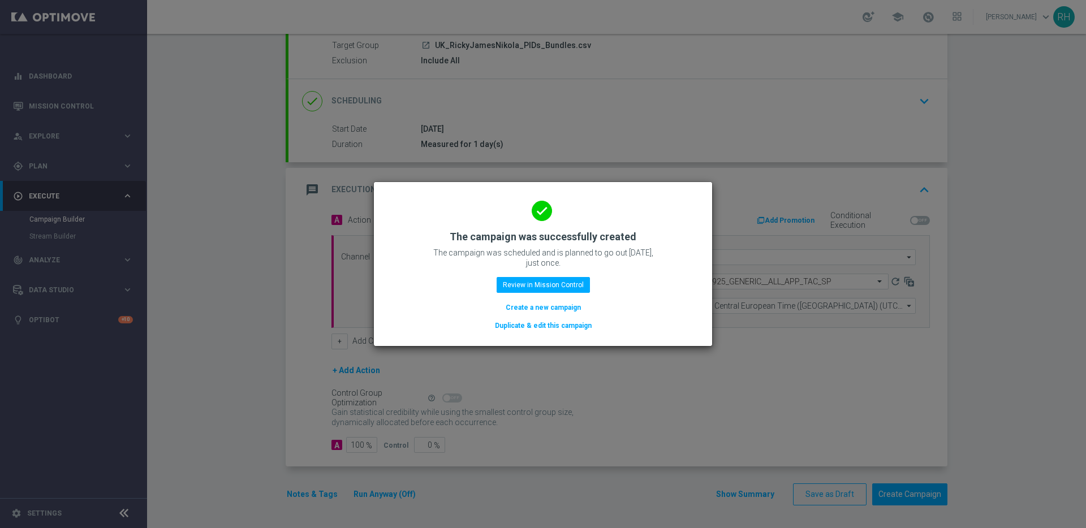
click at [663, 328] on div "done The campaign was successfully created The campaign was scheduled and is pl…" at bounding box center [543, 262] width 311 height 139
click at [565, 282] on button "Review in Mission Control" at bounding box center [543, 285] width 93 height 16
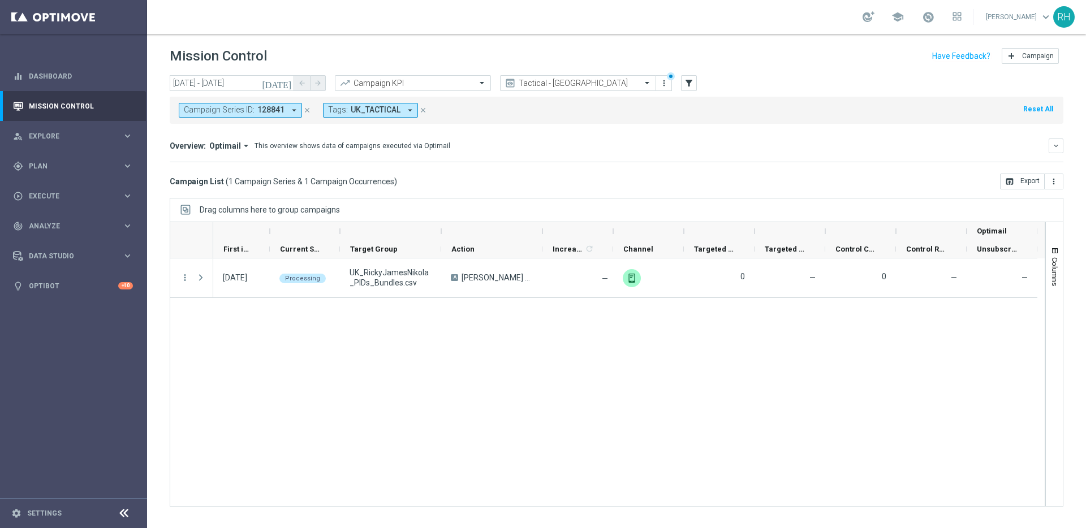
click at [481, 394] on div "17 Sep 2025, Wednesday Processing UK_RickyJamesNikola_PIDs_Bundles.csv A Ricky …" at bounding box center [629, 383] width 832 height 248
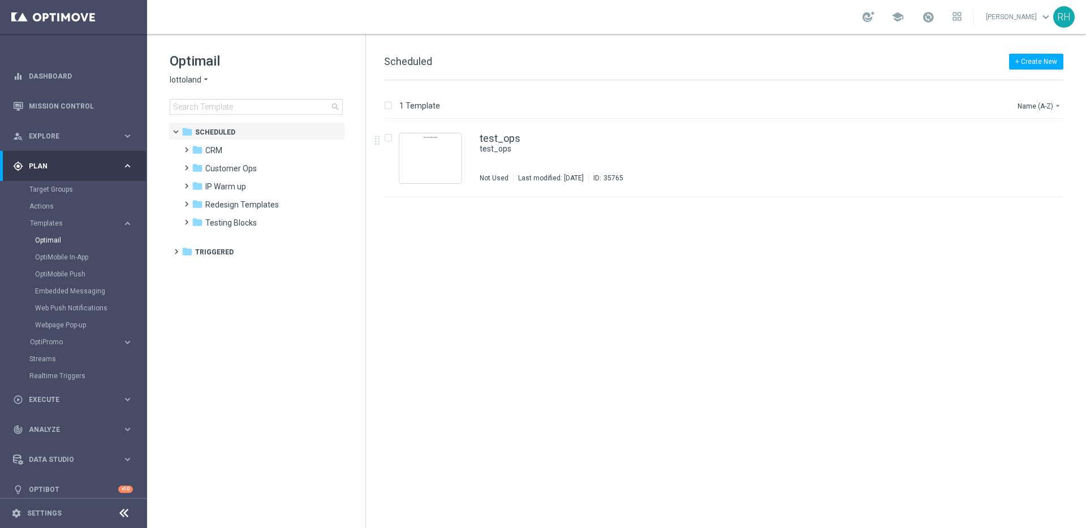
click at [196, 82] on span "lottoland" at bounding box center [186, 80] width 32 height 11
click at [223, 320] on tree-viewport "folder Scheduled more_vert folder CRM more_vert" at bounding box center [267, 324] width 196 height 404
click at [187, 147] on span at bounding box center [184, 145] width 5 height 5
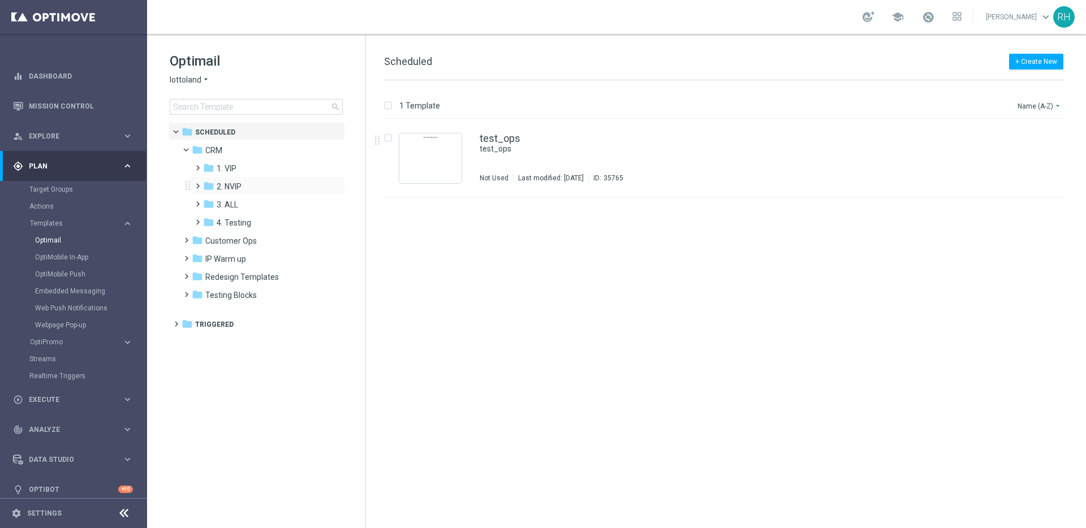
click at [198, 182] on span at bounding box center [195, 181] width 5 height 5
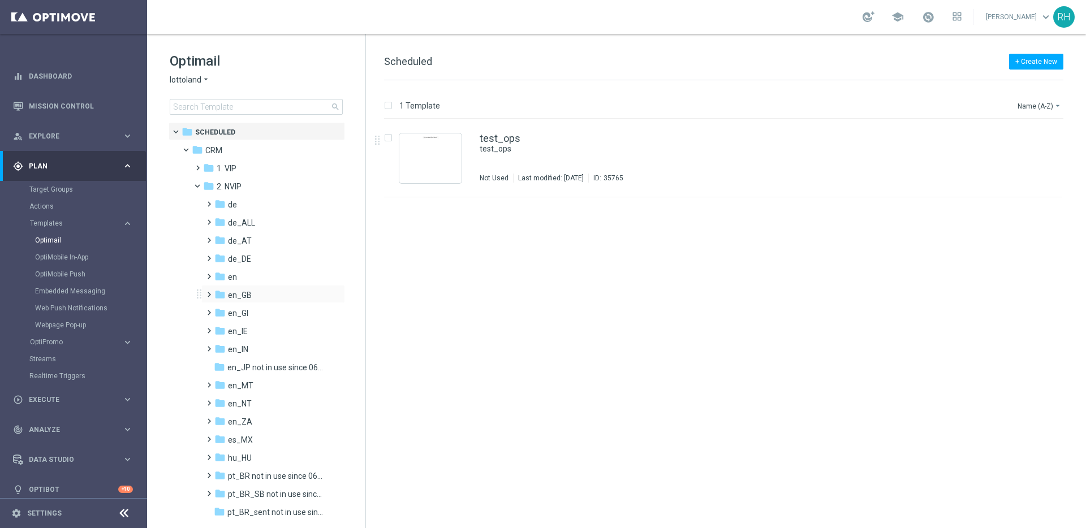
click at [209, 292] on span at bounding box center [206, 289] width 5 height 5
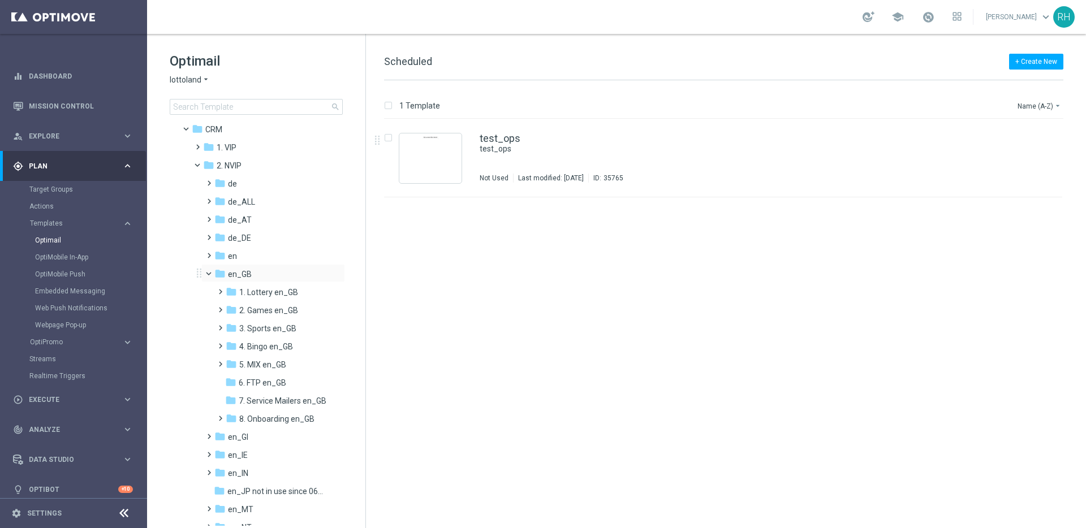
scroll to position [22, 0]
click at [285, 365] on span "5. MIX en_GB" at bounding box center [262, 364] width 47 height 10
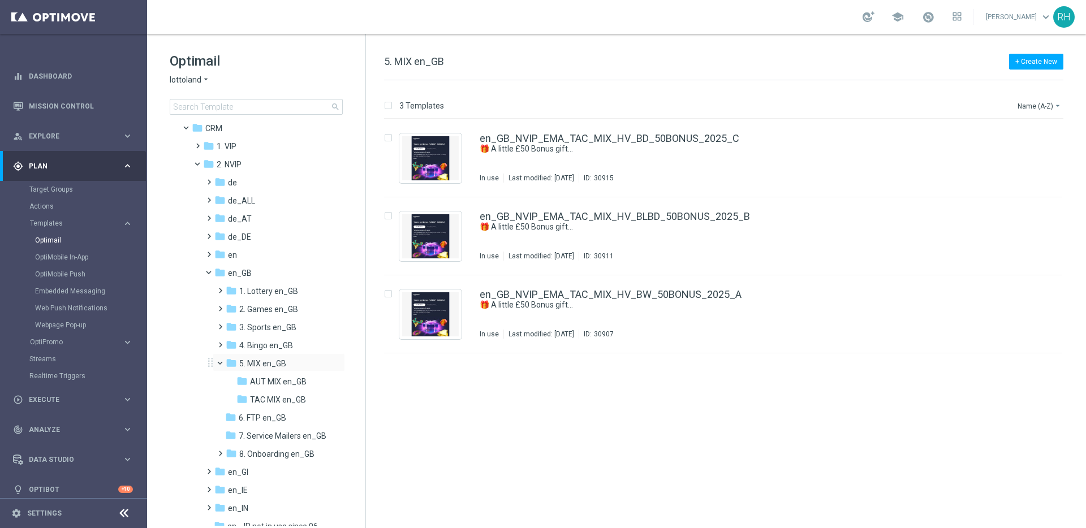
click at [223, 361] on span at bounding box center [225, 360] width 5 height 5
click at [213, 272] on span at bounding box center [214, 270] width 5 height 5
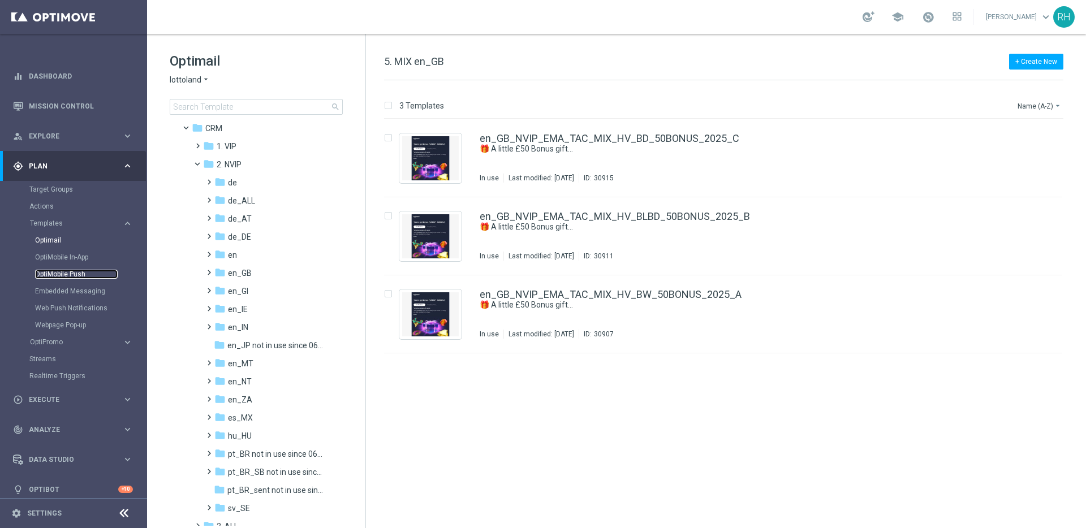
click at [89, 273] on link "OptiMobile Push" at bounding box center [76, 274] width 83 height 9
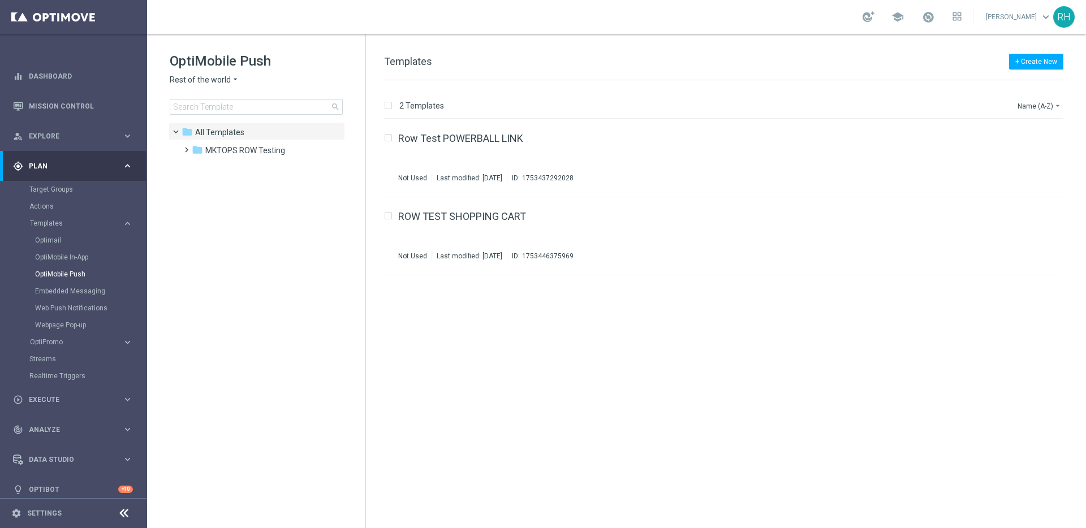
click at [196, 84] on span "Rest of the world" at bounding box center [200, 80] width 61 height 11
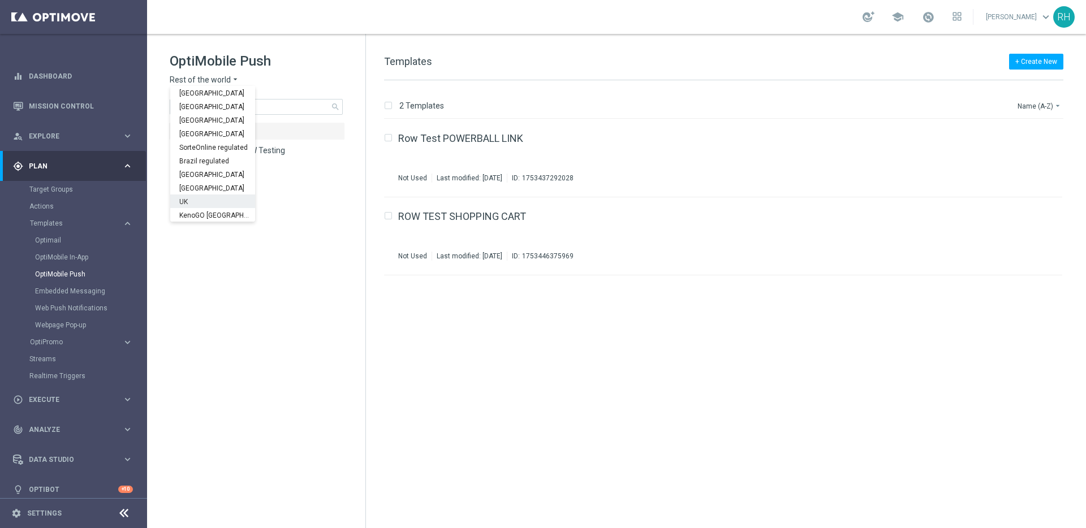
click at [201, 199] on div "UK" at bounding box center [212, 202] width 85 height 14
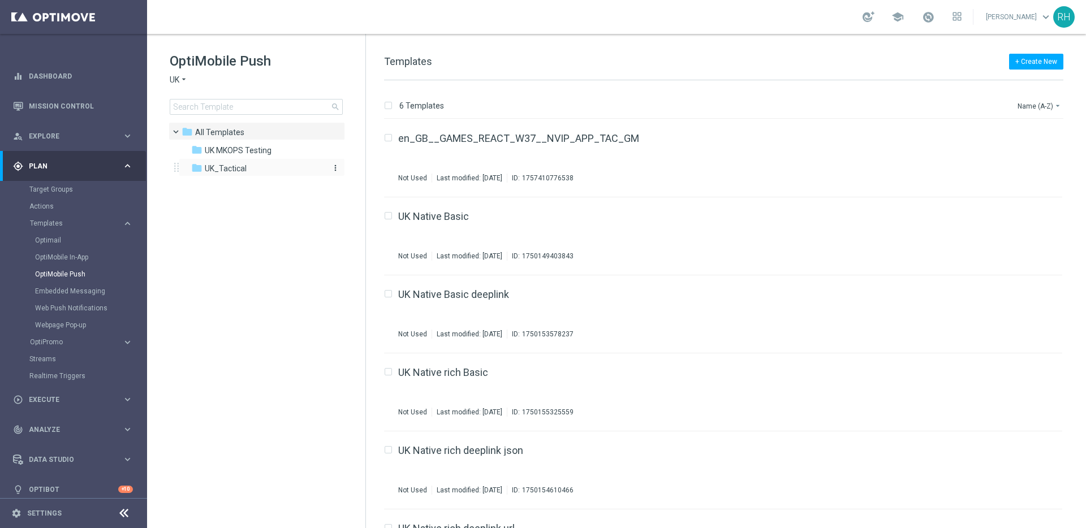
click at [205, 165] on span "UK_Tactical" at bounding box center [226, 168] width 42 height 10
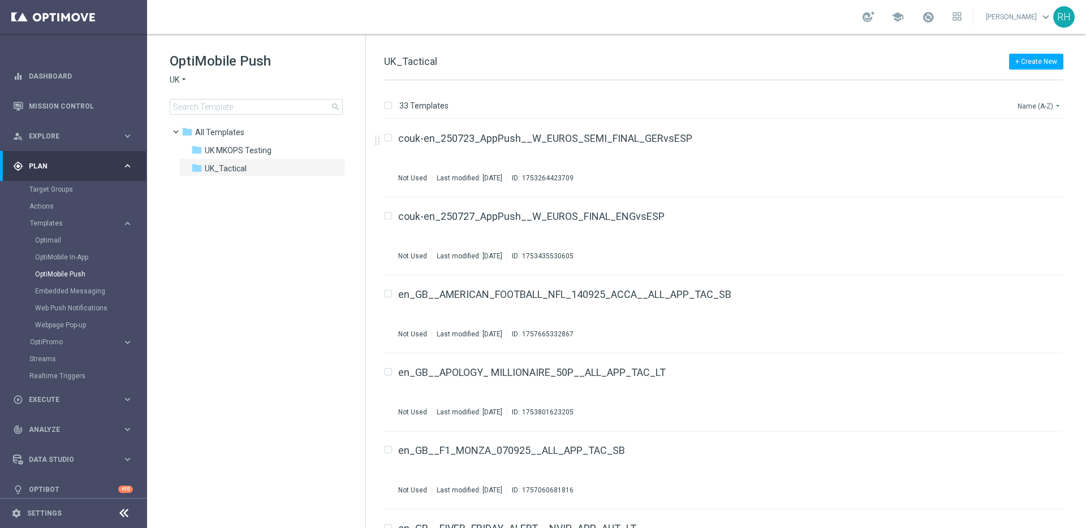
click at [1043, 107] on button "Name (A-Z) arrow_drop_down" at bounding box center [1040, 106] width 47 height 14
click at [1014, 159] on span "Date Modified (Newest)" at bounding box center [1020, 156] width 76 height 8
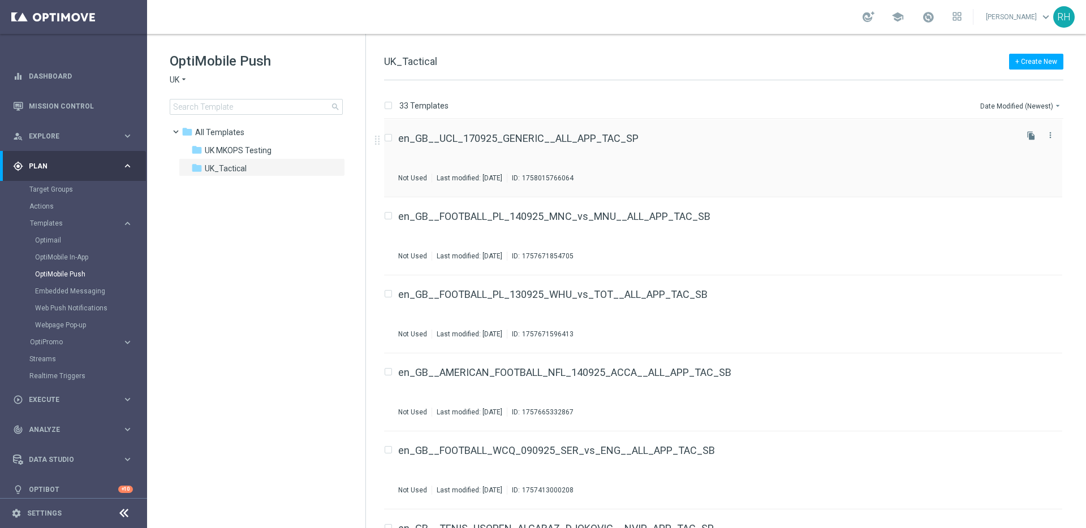
click at [536, 147] on div "en_GB__UCL_170925_GENERIC__ALL_APP_TAC_SP Not Used Last modified: Wednesday, Se…" at bounding box center [706, 158] width 617 height 49
click at [733, 64] on div "+ Create New UK_Tactical" at bounding box center [723, 67] width 679 height 25
click at [1035, 102] on button "Date Modified (Newest) arrow_drop_down" at bounding box center [1021, 106] width 84 height 14
click at [1022, 150] on div "Date Modified (Newest)" at bounding box center [1018, 157] width 91 height 16
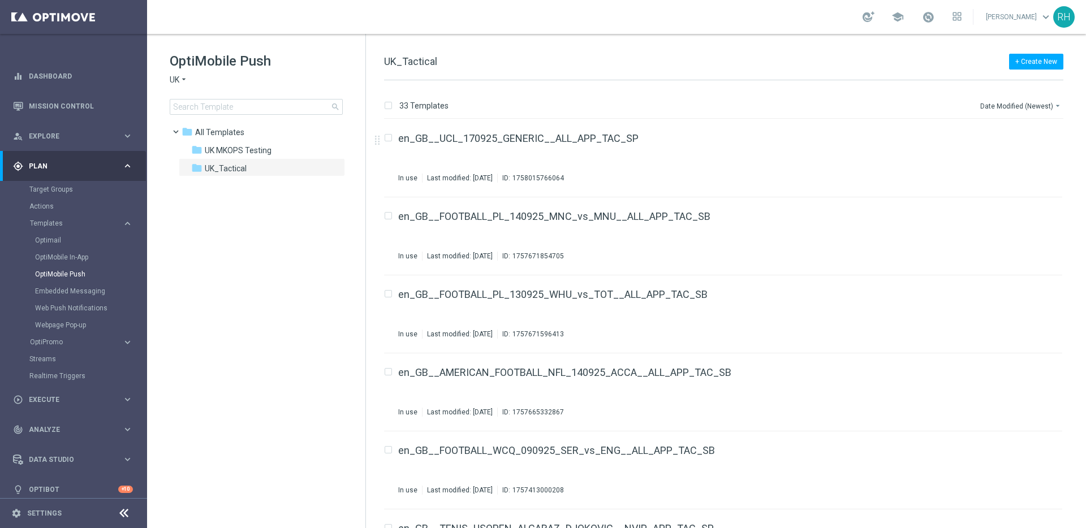
click at [804, 93] on div "33 Templates Date Modified (Newest) arrow_drop_down Drag here to set row groups…" at bounding box center [726, 304] width 720 height 448
click at [793, 93] on div "33 Templates Date Modified (Newest) arrow_drop_down Drag here to set row groups…" at bounding box center [726, 304] width 720 height 448
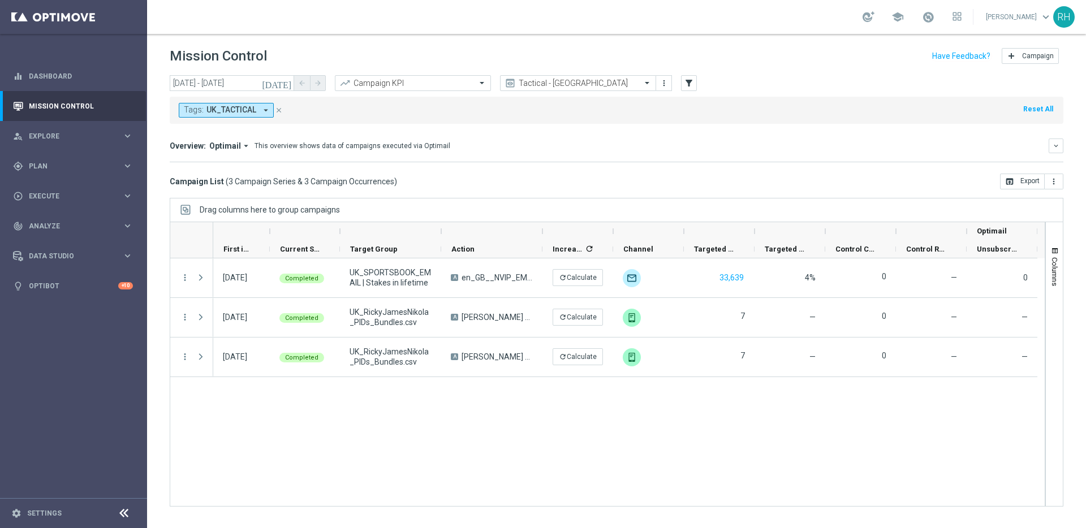
click at [286, 83] on icon "today" at bounding box center [277, 83] width 31 height 10
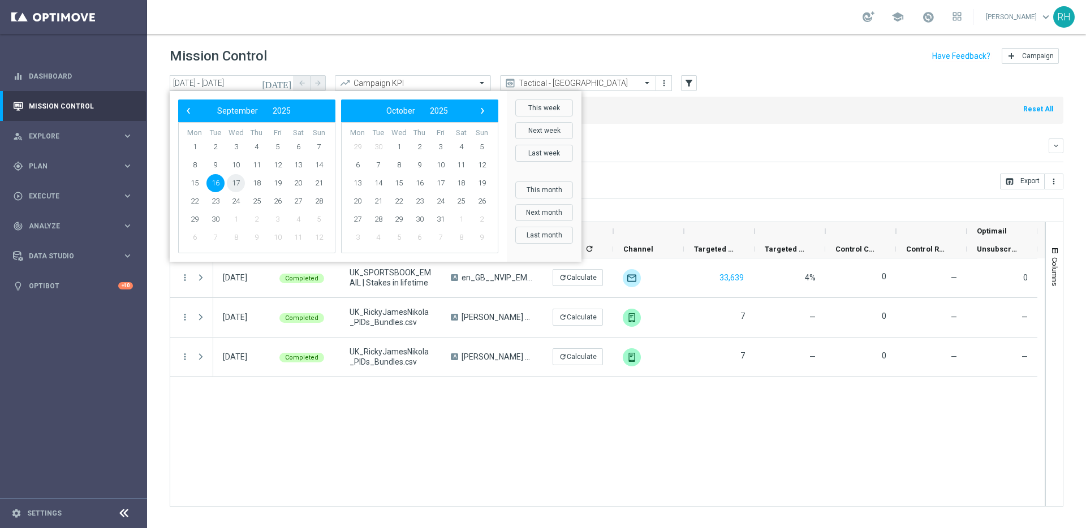
click at [240, 178] on span "17" at bounding box center [236, 183] width 18 height 18
type input "17 Sep 2025 - 17 Sep 2025"
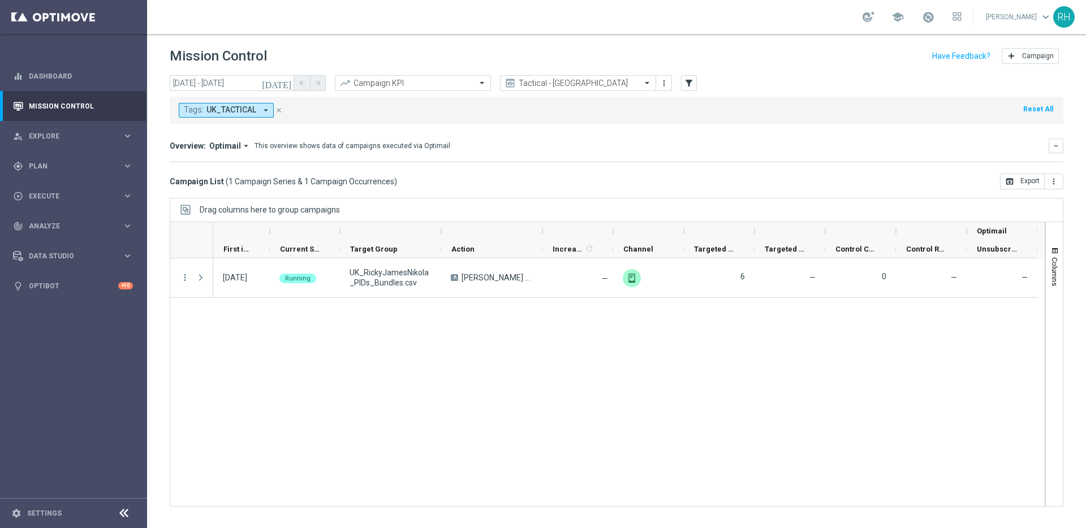
click at [516, 114] on div "Tags: UK_TACTICAL arrow_drop_down close Reset All" at bounding box center [617, 110] width 894 height 27
drag, startPoint x: 515, startPoint y: 58, endPoint x: 501, endPoint y: 2, distance: 57.2
click at [515, 57] on div "Mission Control add Campaign" at bounding box center [617, 56] width 894 height 22
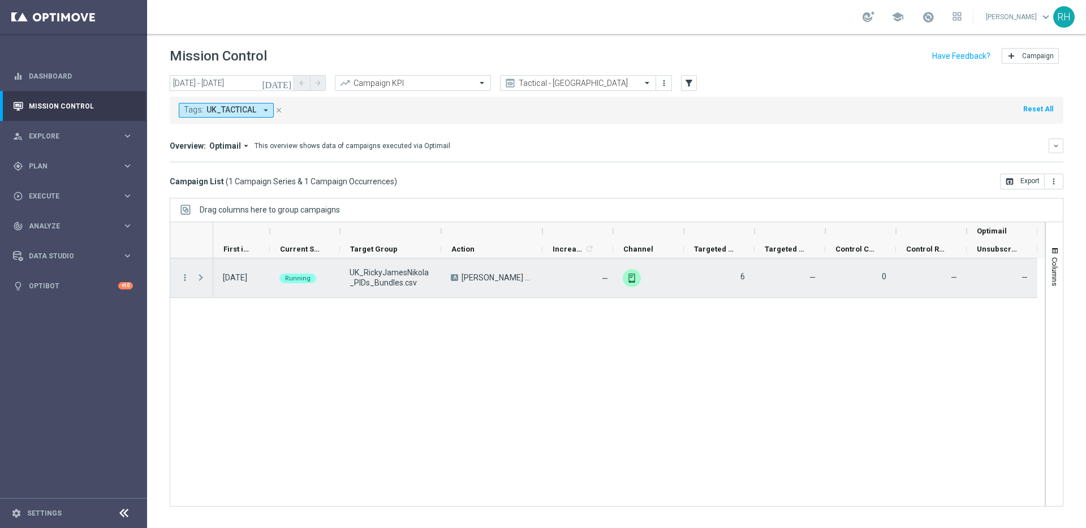
click at [441, 277] on div "A Ricky OptiMobile Push Test" at bounding box center [491, 278] width 101 height 39
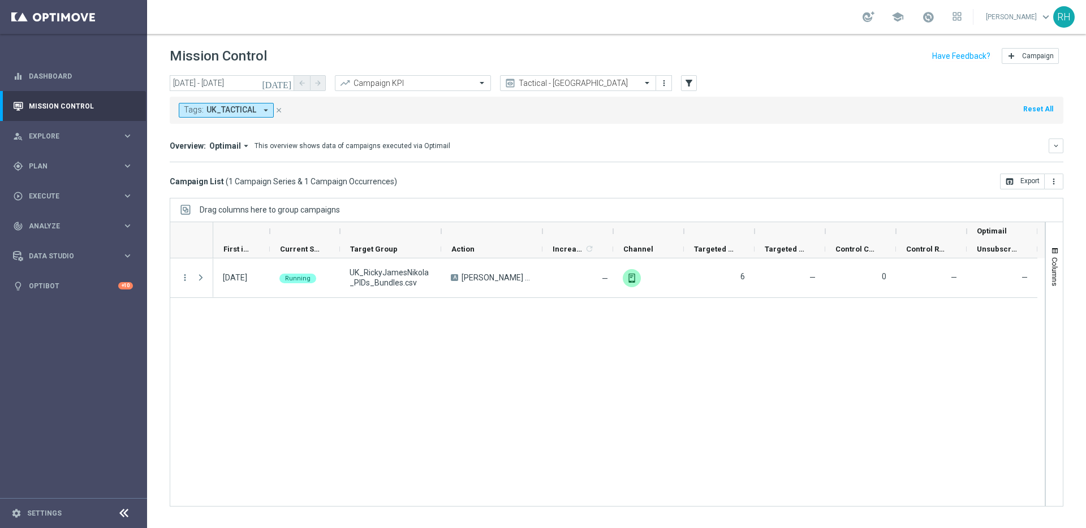
click at [552, 382] on div "17 Sep 2025, Wednesday Running UK_RickyJamesNikola_PIDs_Bundles.csv A Ricky Opt…" at bounding box center [629, 383] width 832 height 248
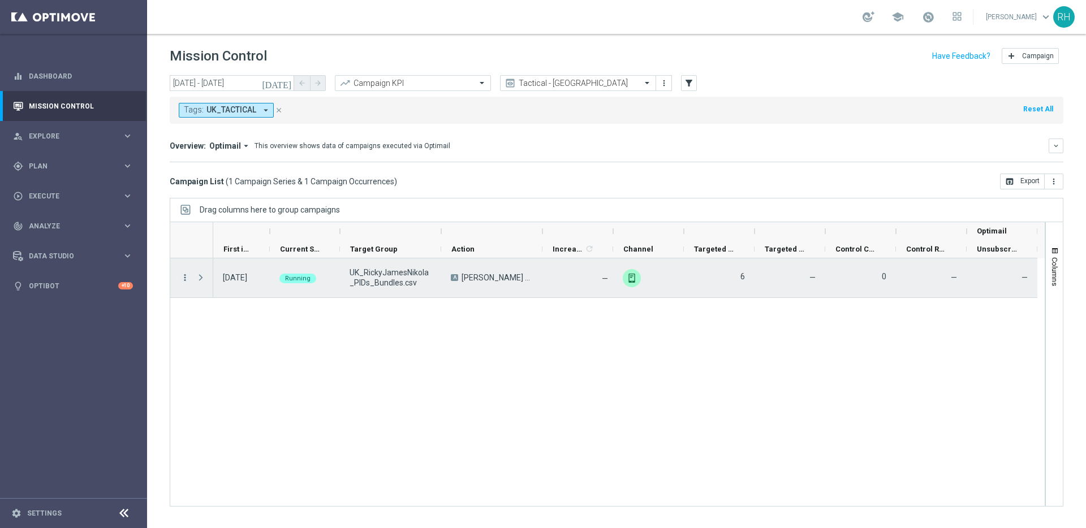
click at [184, 276] on icon "more_vert" at bounding box center [185, 278] width 10 height 10
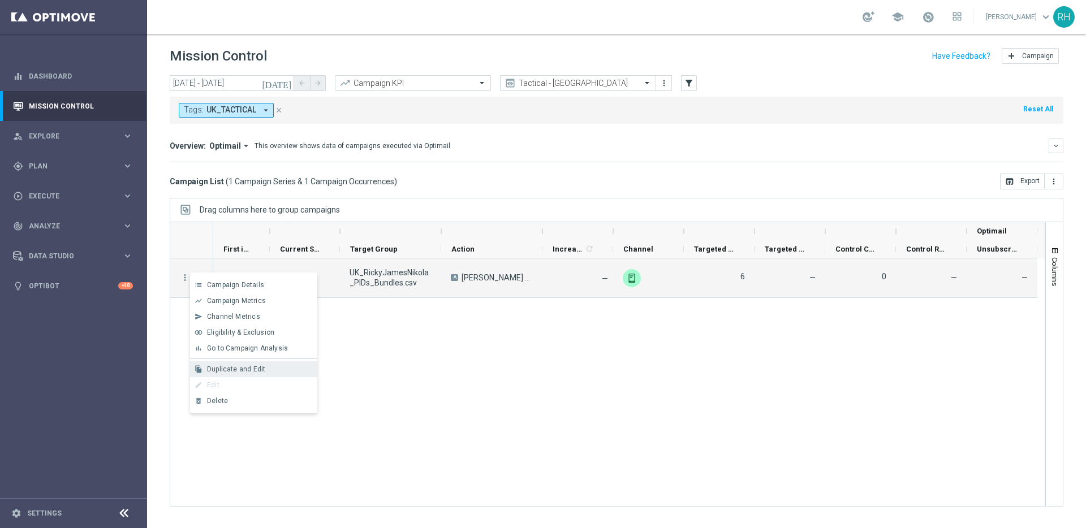
click at [251, 367] on span "Duplicate and Edit" at bounding box center [236, 369] width 58 height 8
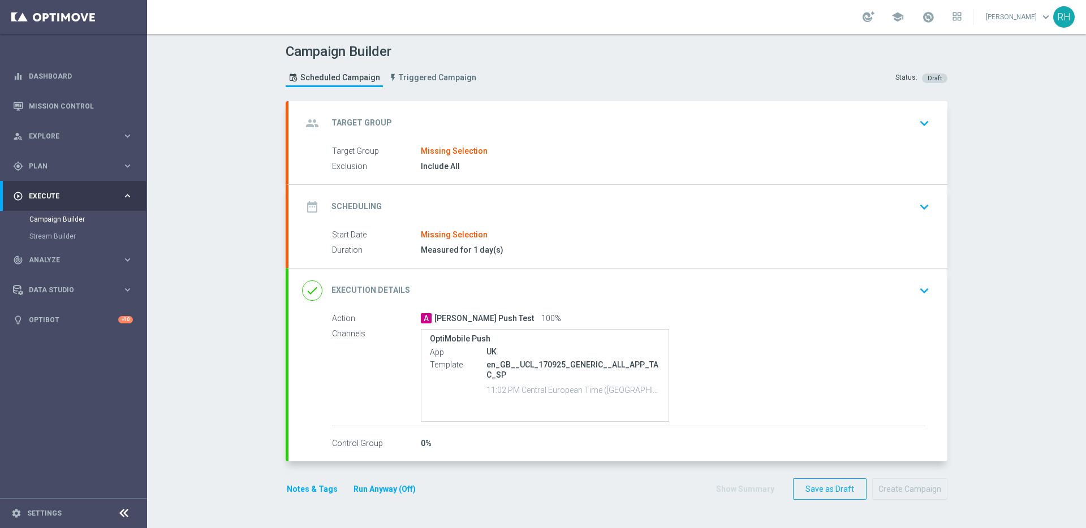
click at [523, 114] on div "group Target Group keyboard_arrow_down" at bounding box center [618, 123] width 632 height 21
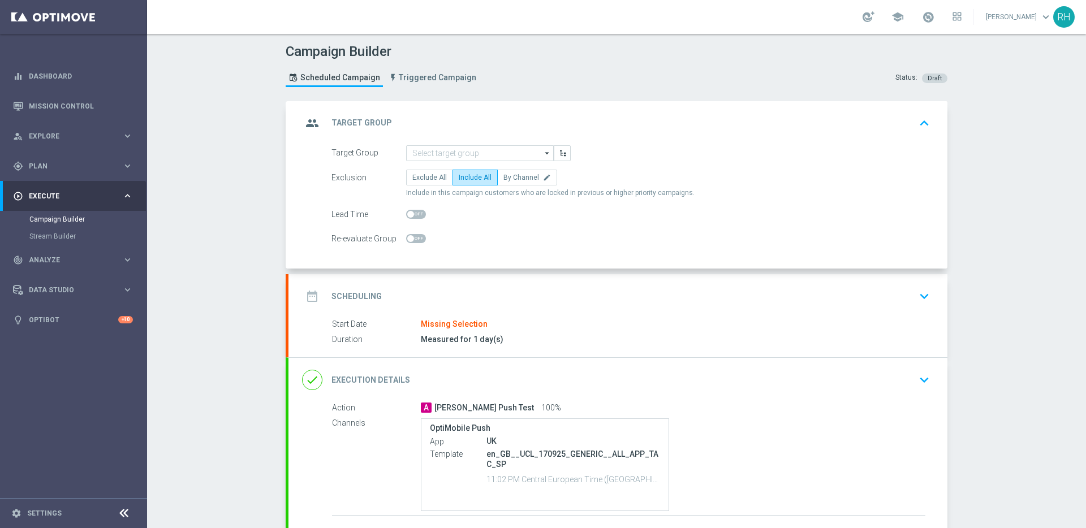
click at [489, 291] on div "date_range Scheduling keyboard_arrow_down" at bounding box center [618, 296] width 632 height 21
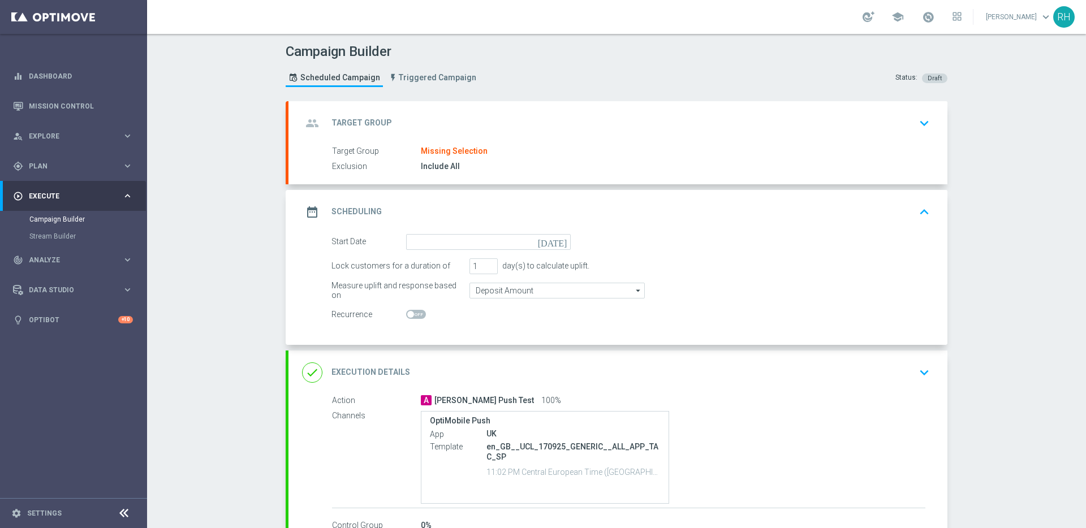
click at [557, 243] on icon "[DATE]" at bounding box center [554, 240] width 33 height 12
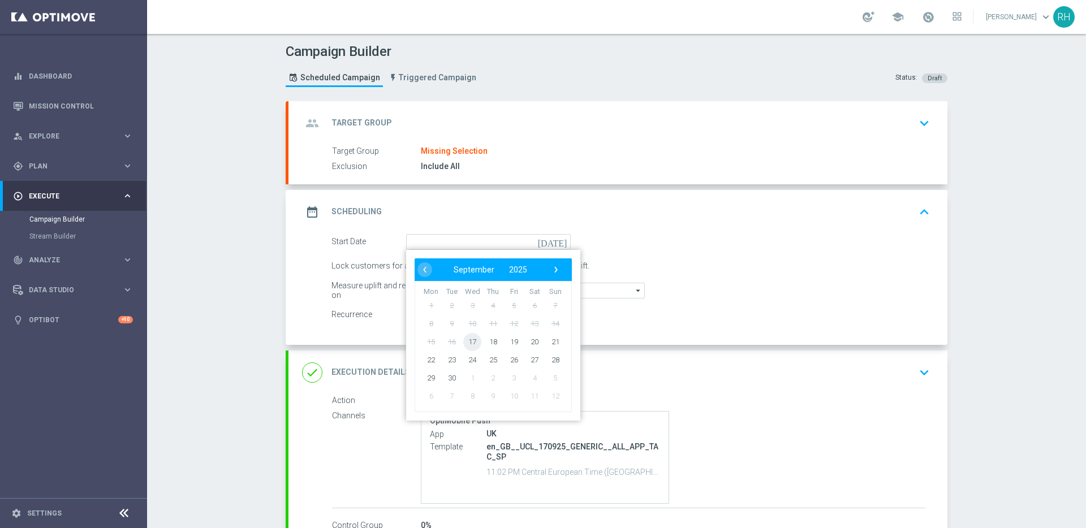
click at [468, 335] on span "17" at bounding box center [472, 342] width 18 height 18
type input "[DATE]"
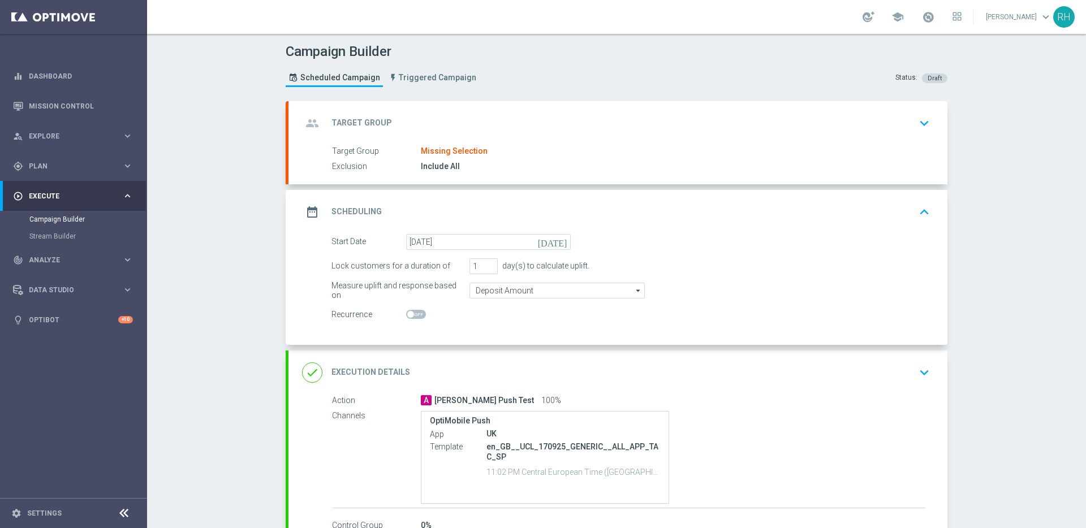
click at [712, 381] on div "done Execution Details keyboard_arrow_down" at bounding box center [618, 372] width 632 height 21
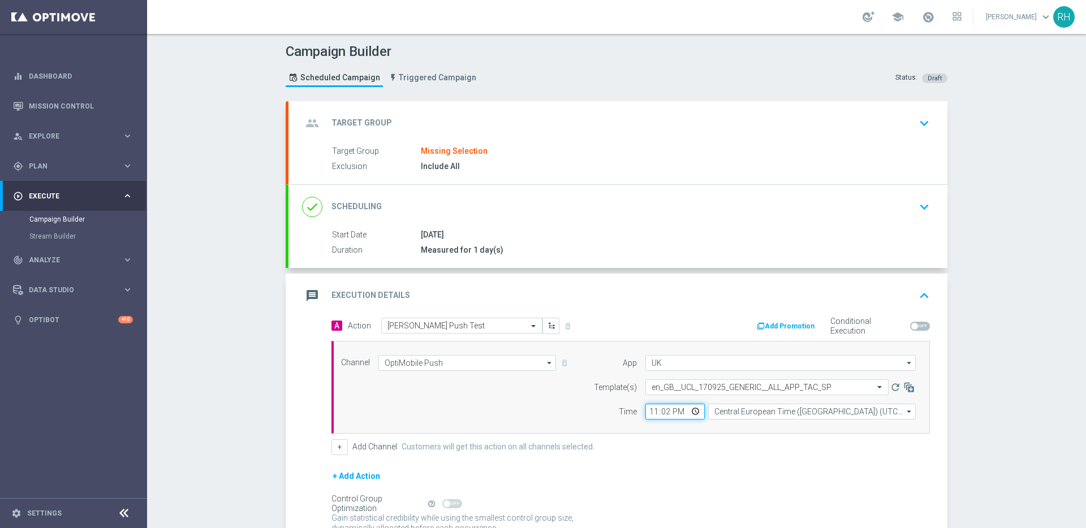
click at [663, 415] on input "23:02" at bounding box center [674, 412] width 59 height 16
click at [644, 471] on div "+ Add Action" at bounding box center [631, 484] width 599 height 28
click at [536, 141] on div "group Target Group keyboard_arrow_down" at bounding box center [618, 123] width 659 height 44
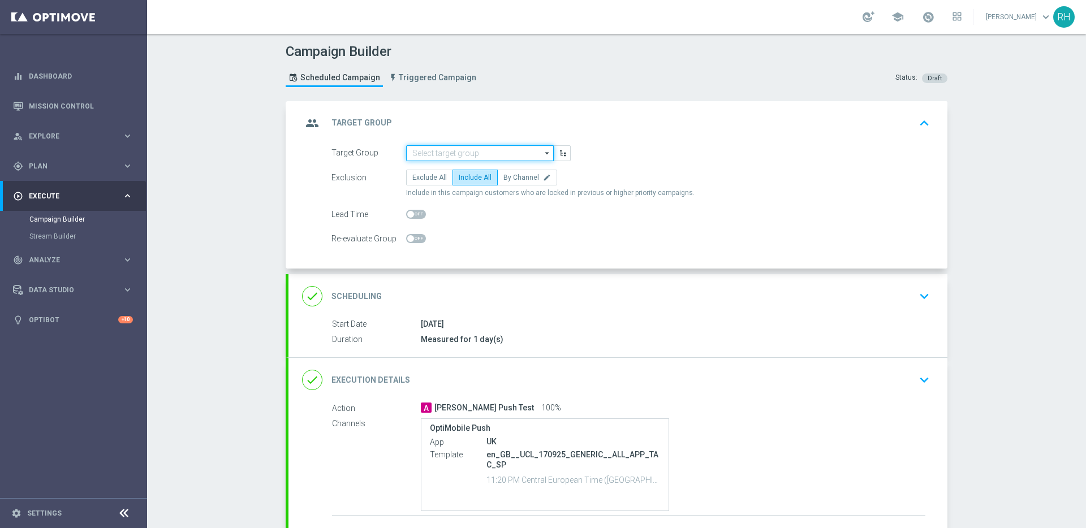
click at [490, 155] on input at bounding box center [480, 153] width 148 height 16
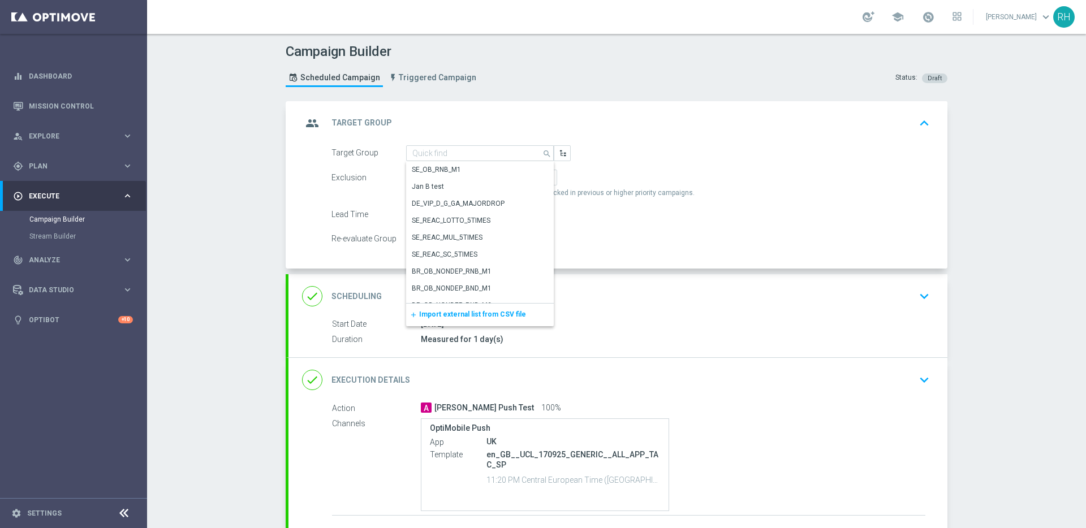
click at [473, 313] on span "Import external list from CSV file" at bounding box center [472, 315] width 107 height 8
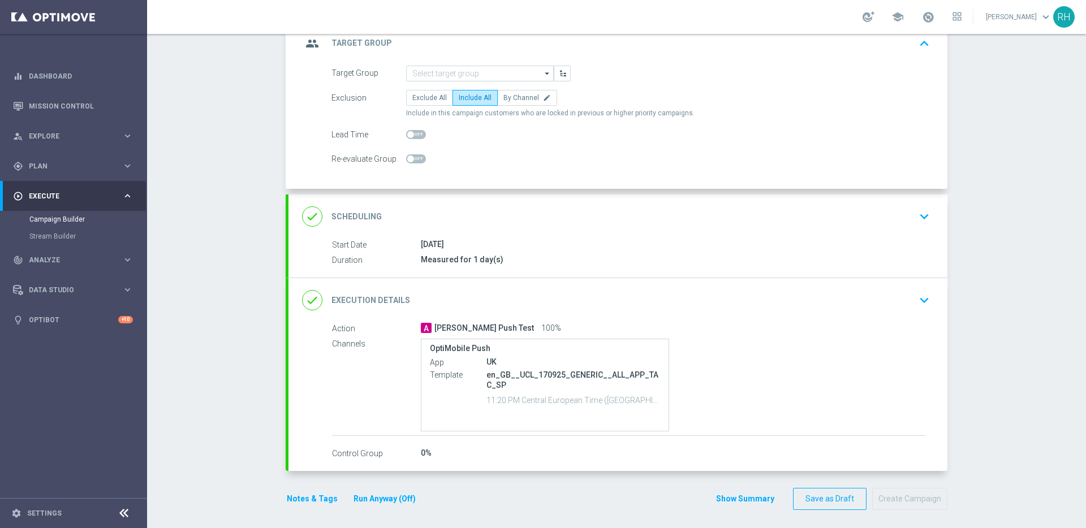
scroll to position [84, 0]
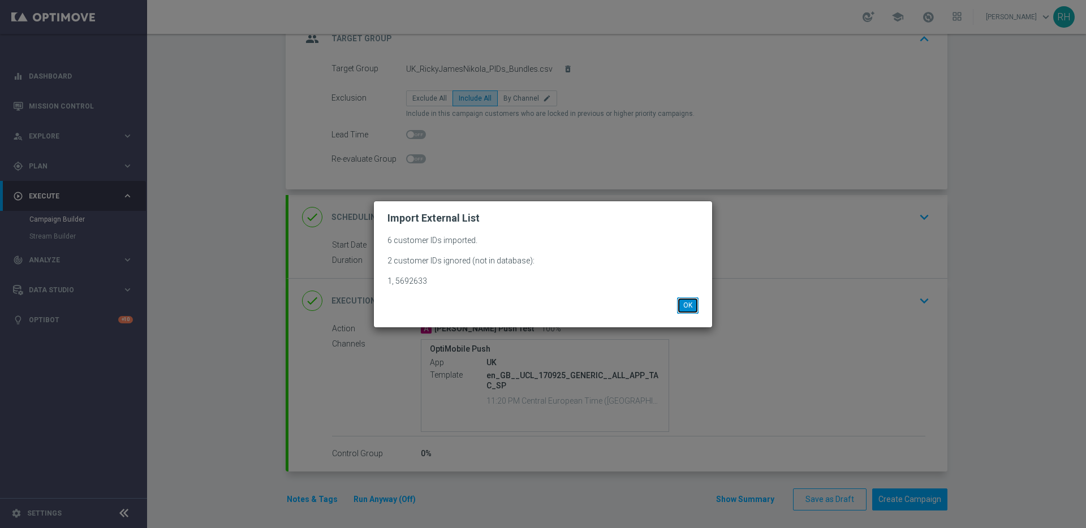
click at [691, 303] on button "OK" at bounding box center [687, 306] width 21 height 16
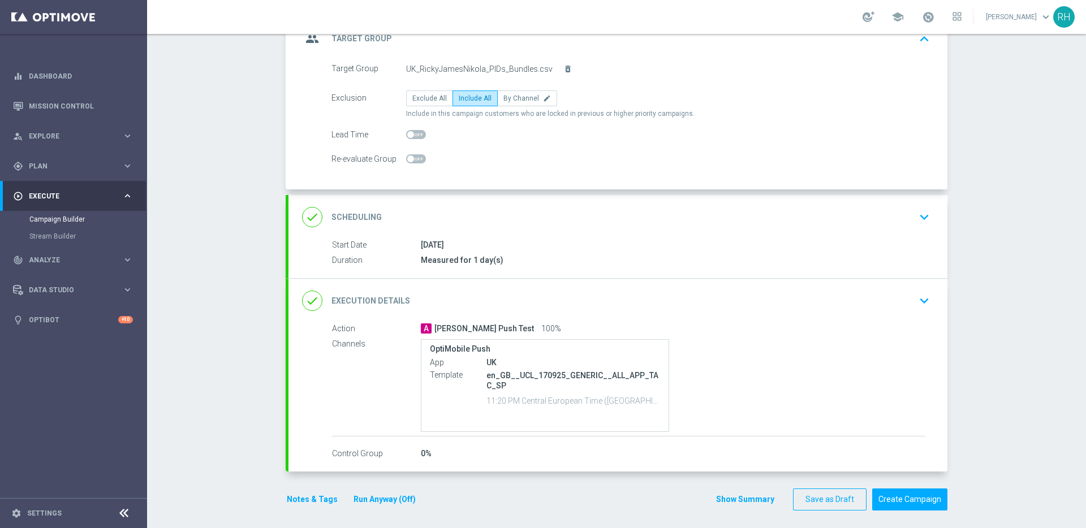
click at [828, 299] on div "done Execution Details keyboard_arrow_down" at bounding box center [618, 300] width 632 height 21
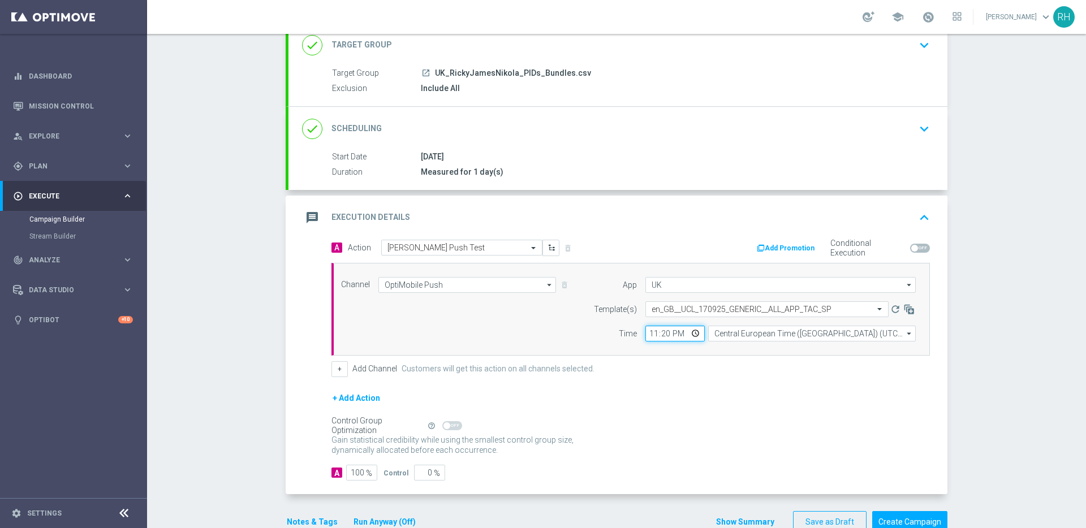
click at [661, 335] on input "23:20" at bounding box center [674, 334] width 59 height 16
type input "23:25"
click at [903, 517] on button "Create Campaign" at bounding box center [909, 522] width 75 height 22
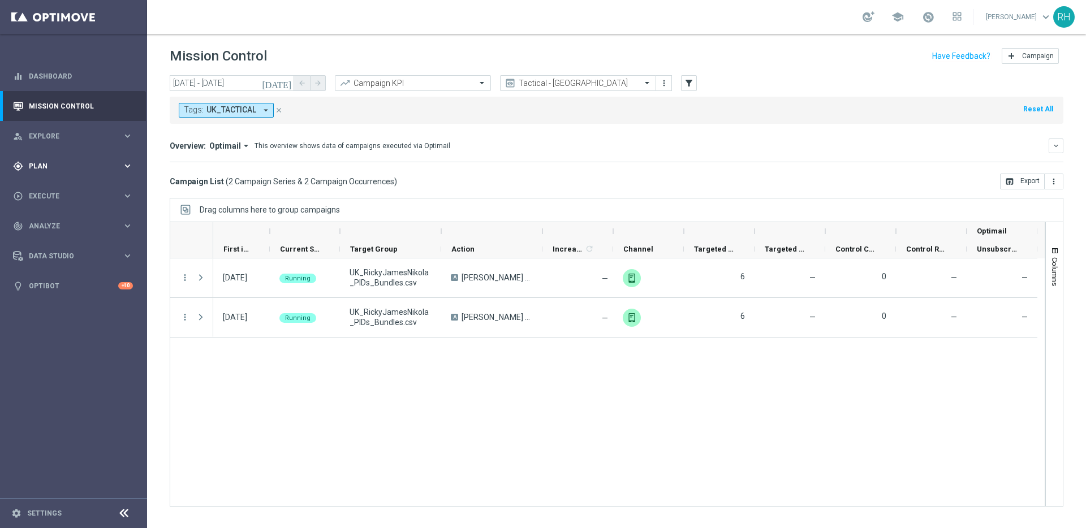
click at [79, 177] on div "gps_fixed Plan keyboard_arrow_right" at bounding box center [73, 166] width 146 height 30
